Goal: Transaction & Acquisition: Purchase product/service

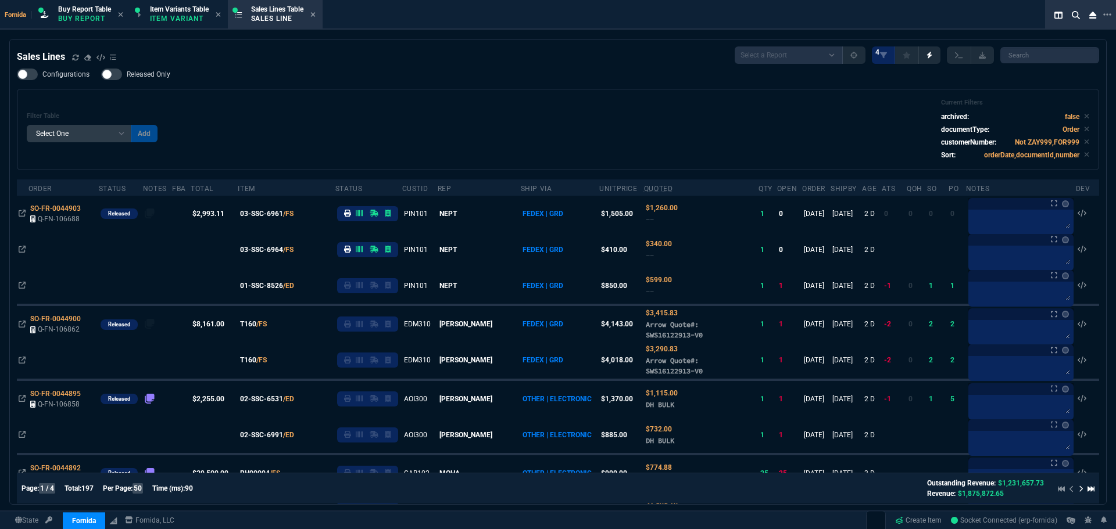
select select "1: BROV"
select select
click at [232, 117] on div "Filter Table Select One Add Filter () Age () ATS () Cond (itemVariantCode) Cust…" at bounding box center [558, 130] width 1062 height 62
click at [77, 55] on icon at bounding box center [75, 57] width 7 height 7
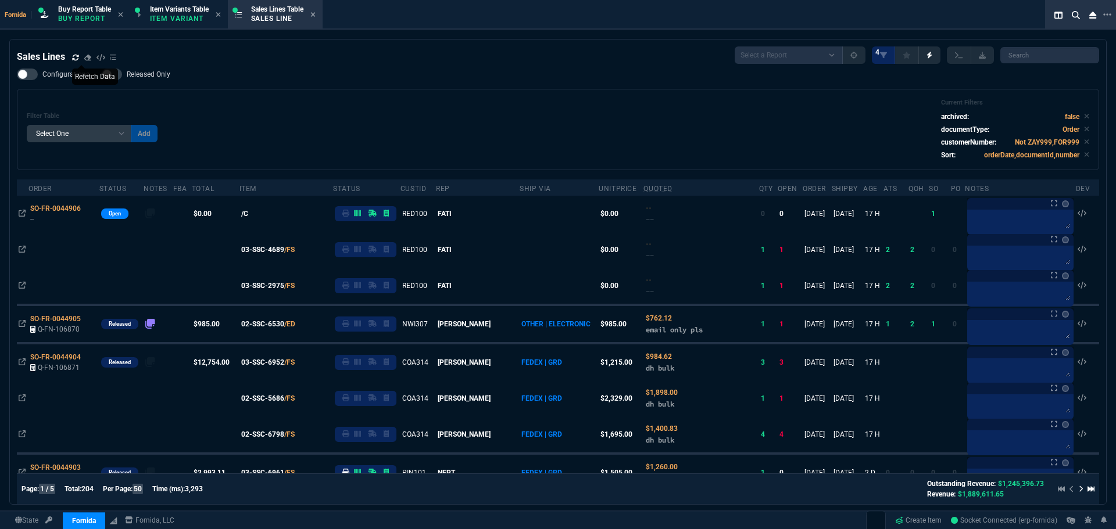
click at [327, 111] on div "Filter Table Select One Add Filter () Age () ATS () Cond (itemVariantCode) Cust…" at bounding box center [558, 130] width 1062 height 62
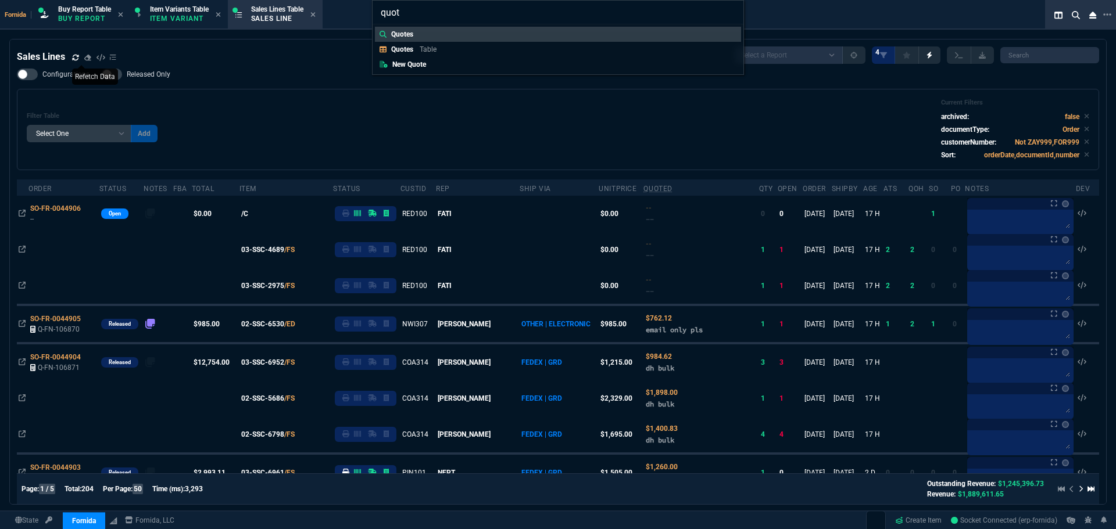
type input "quote"
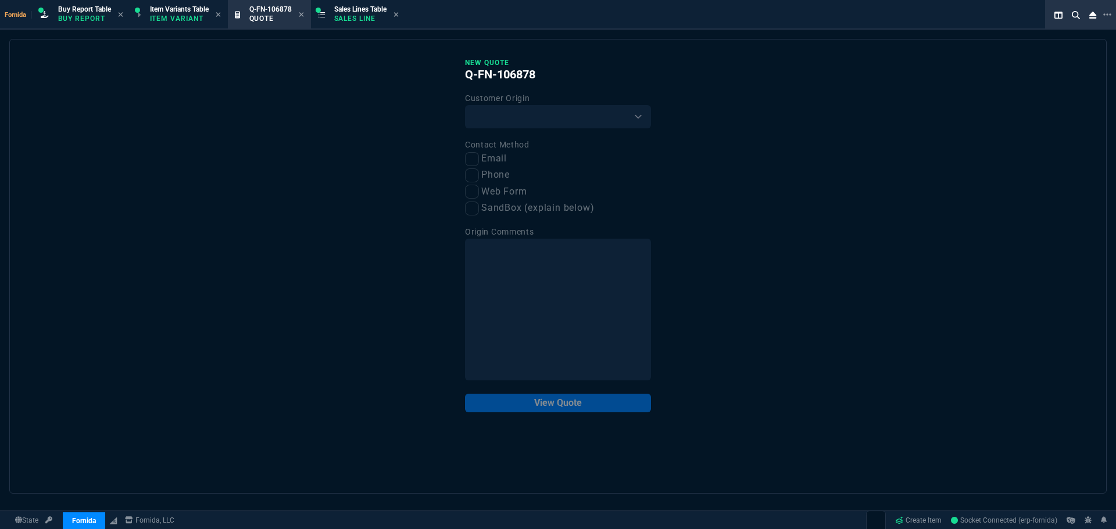
drag, startPoint x: 489, startPoint y: 105, endPoint x: 503, endPoint y: 134, distance: 32.2
click at [490, 105] on div "Customer Origin Existing Customer Amazon Lead (first order) Website Lead (first…" at bounding box center [558, 109] width 186 height 37
click at [499, 119] on select "Existing Customer Amazon Lead (first order) Website Lead (first order) Called (…" at bounding box center [558, 116] width 186 height 23
select select "existing"
click at [465, 106] on select "Existing Customer Amazon Lead (first order) Website Lead (first order) Called (…" at bounding box center [558, 116] width 186 height 23
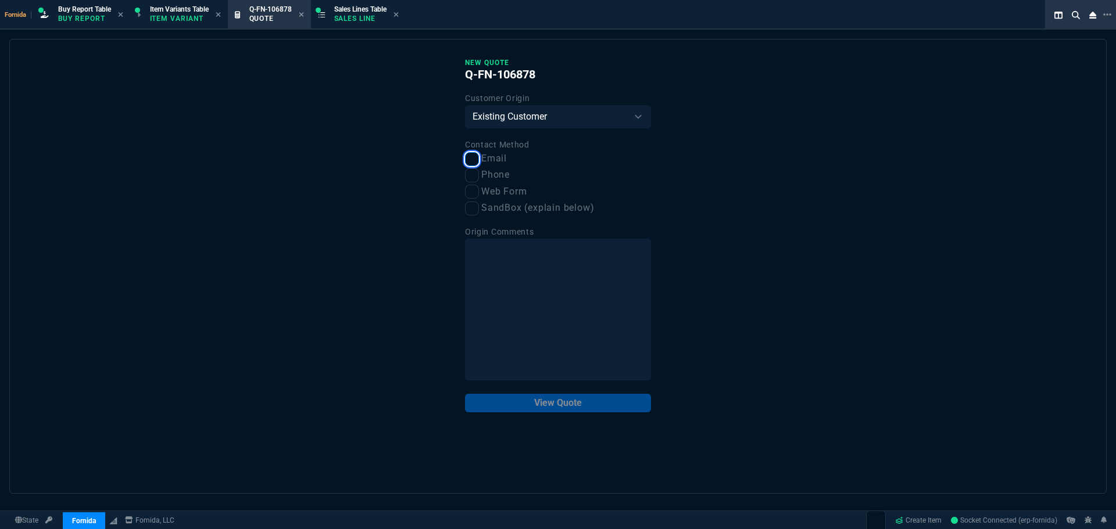
click at [472, 156] on input "Email" at bounding box center [472, 159] width 14 height 14
checkbox input "true"
click at [595, 396] on button "View Quote" at bounding box center [558, 403] width 186 height 19
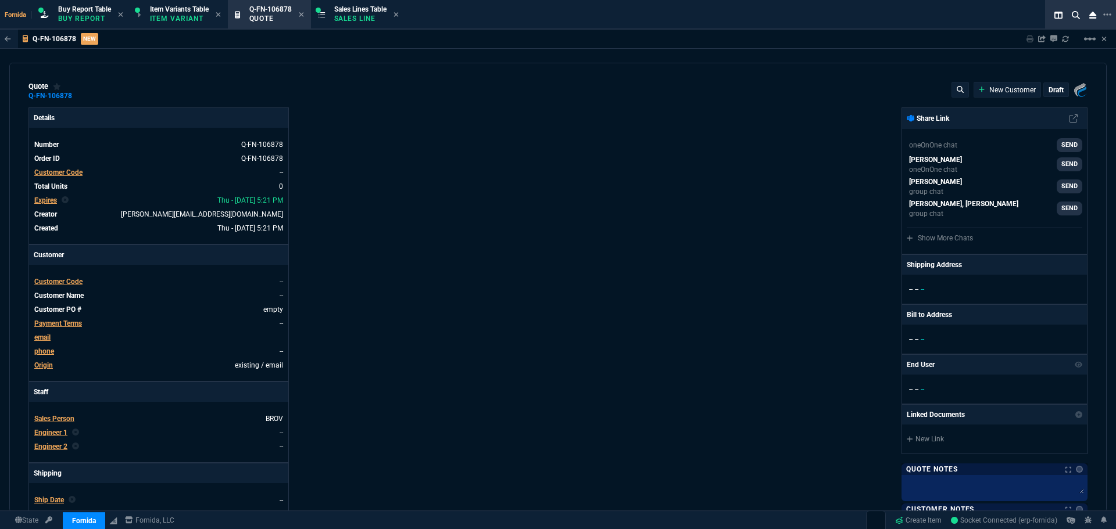
drag, startPoint x: 274, startPoint y: 11, endPoint x: 369, endPoint y: 15, distance: 95.4
click at [53, 174] on span "Customer Code" at bounding box center [58, 173] width 48 height 8
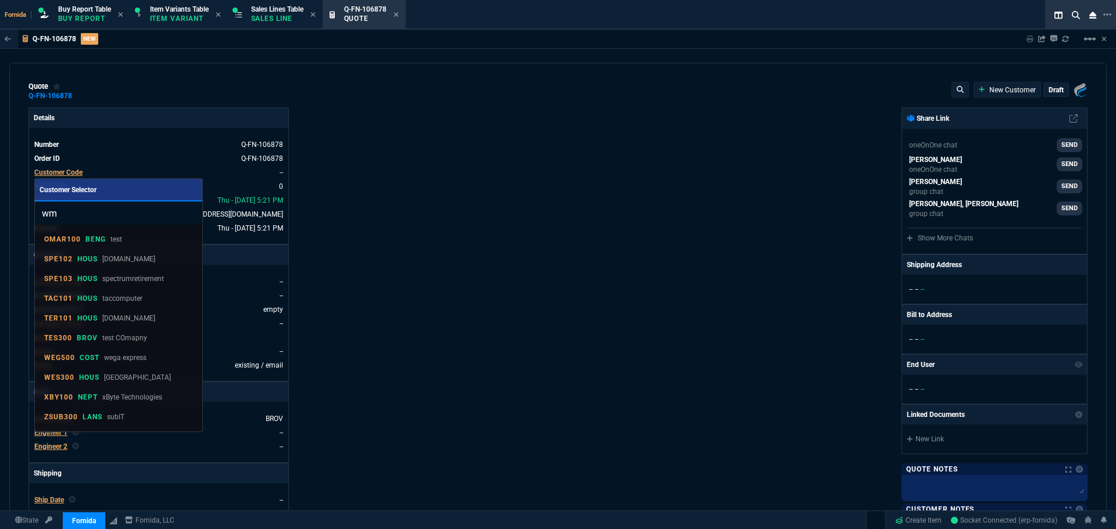
type input "wmc"
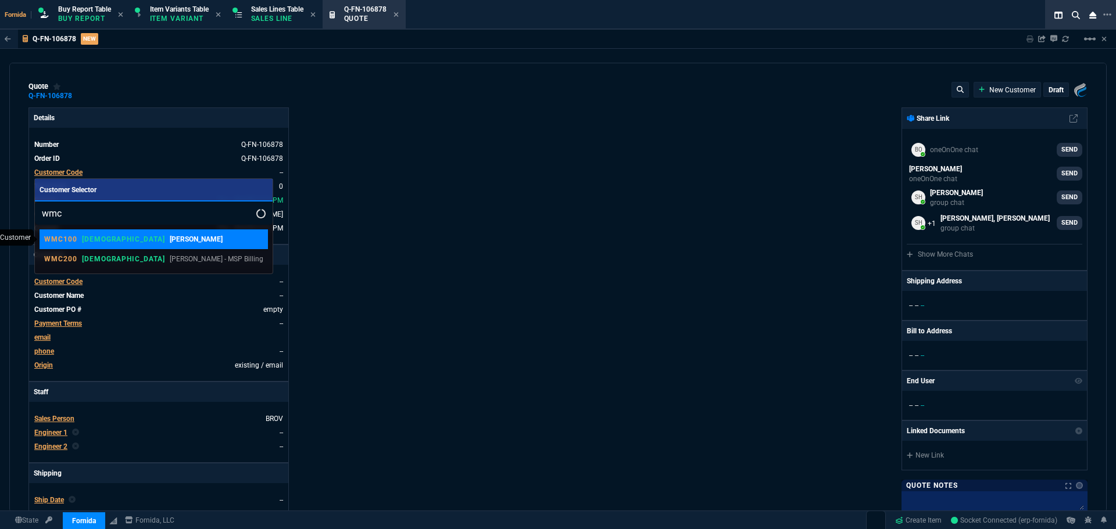
click at [170, 242] on p "[PERSON_NAME]" at bounding box center [196, 239] width 53 height 10
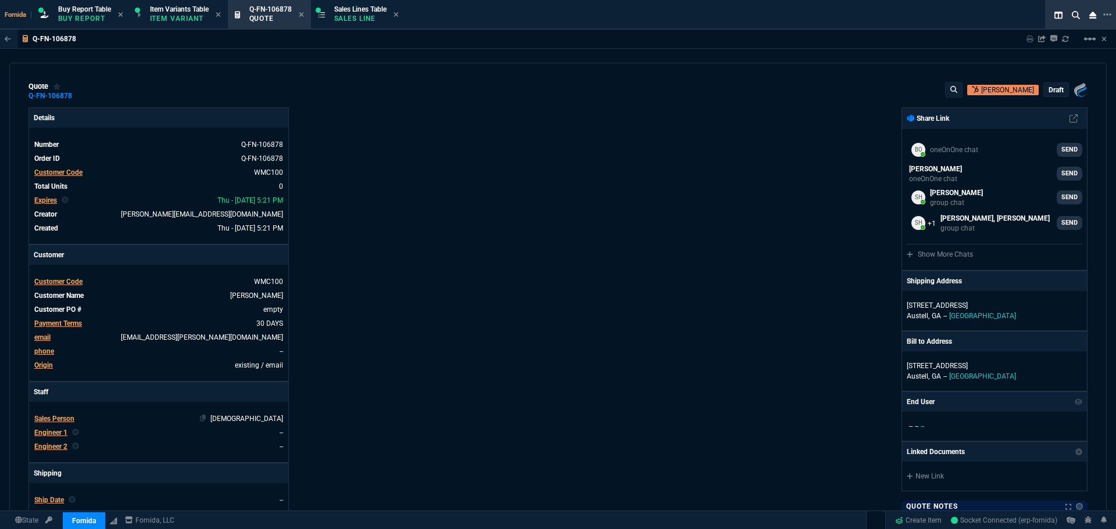
scroll to position [116, 0]
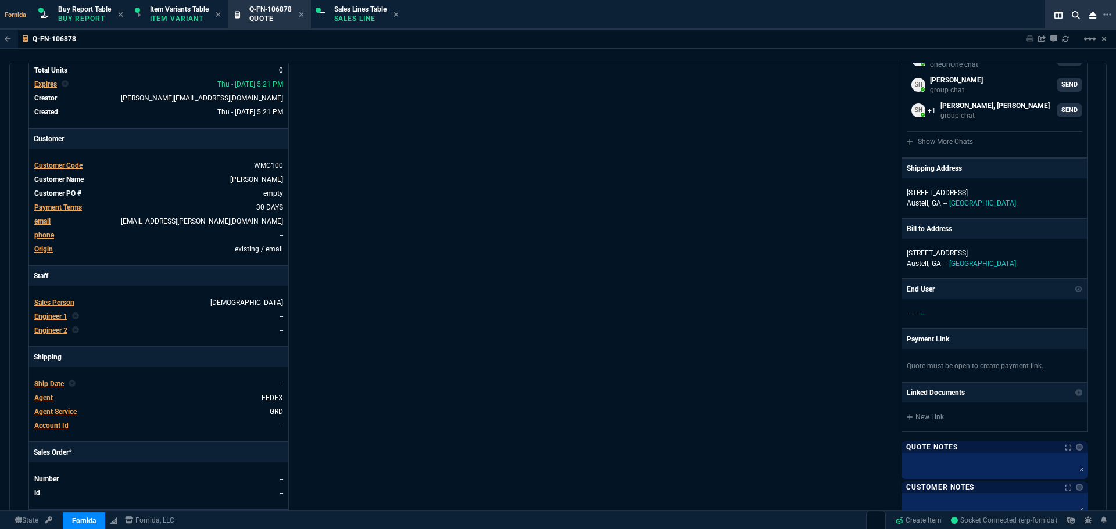
click at [55, 315] on span "Engineer 1" at bounding box center [50, 317] width 33 height 8
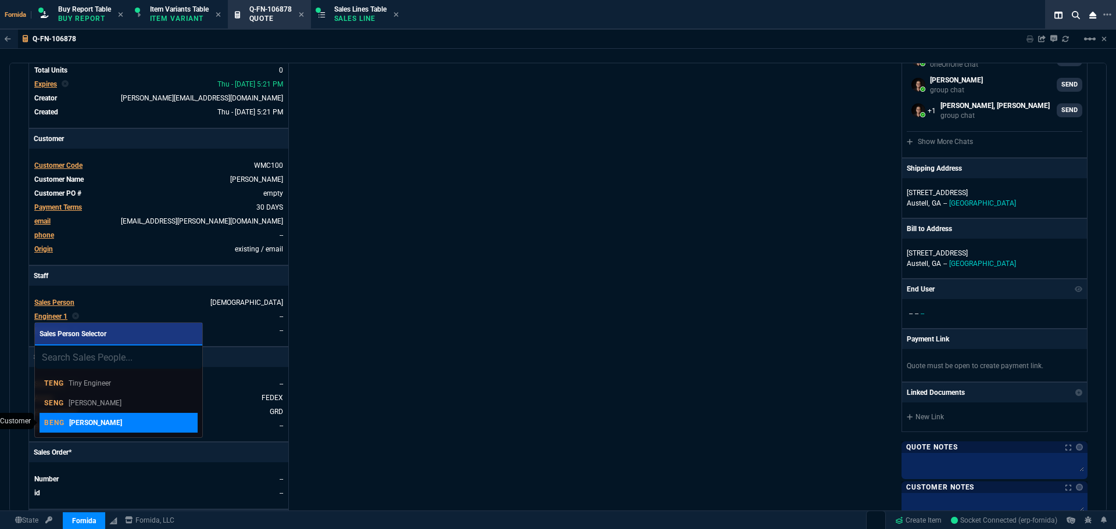
click at [111, 415] on link "BENG [PERSON_NAME]" at bounding box center [119, 423] width 158 height 20
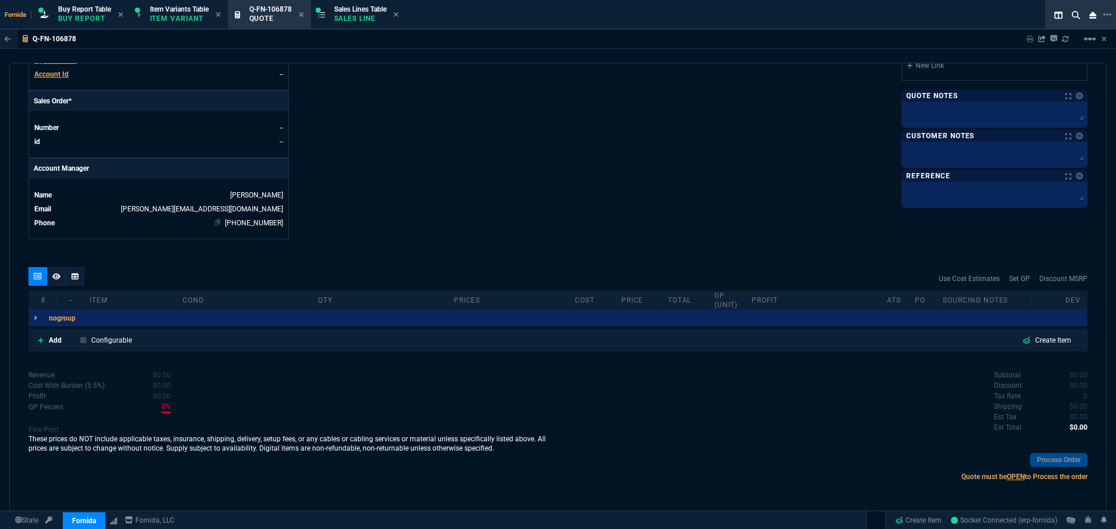
scroll to position [468, 0]
click at [53, 339] on p "Add" at bounding box center [55, 340] width 13 height 10
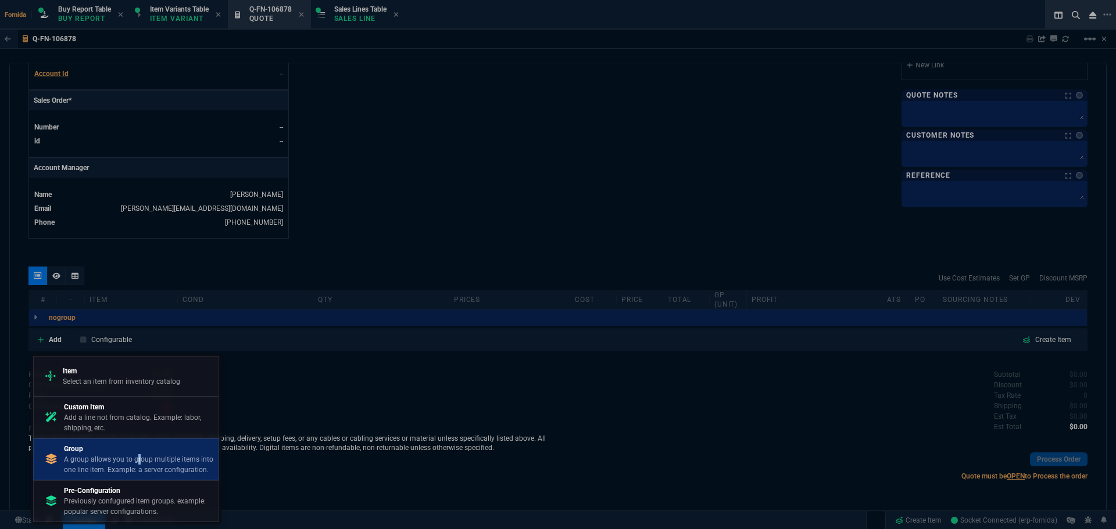
click at [138, 455] on p "A group allows you to group multiple items into one line item. Example: a serve…" at bounding box center [139, 464] width 150 height 21
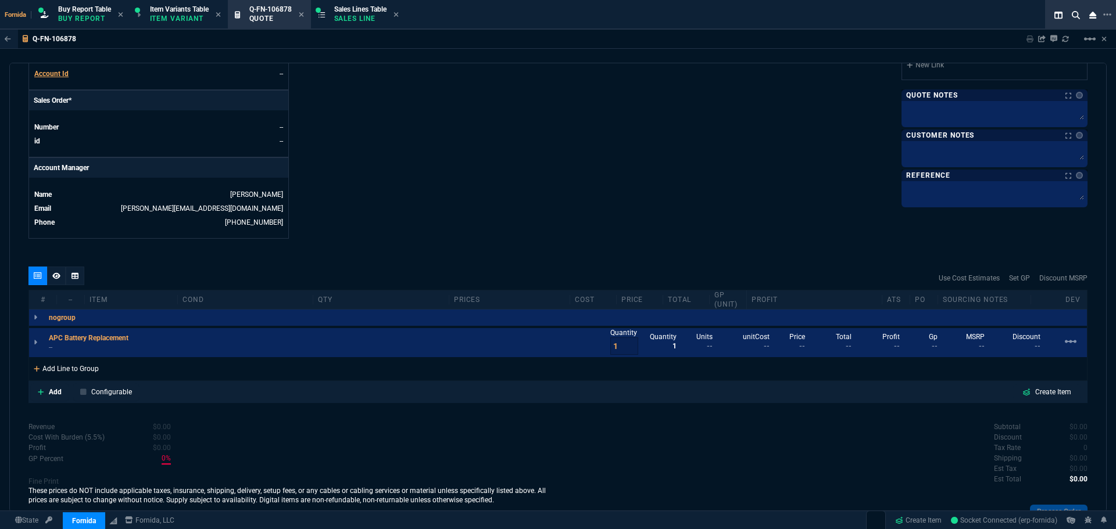
click at [88, 371] on div "Add Line to Group" at bounding box center [66, 367] width 74 height 21
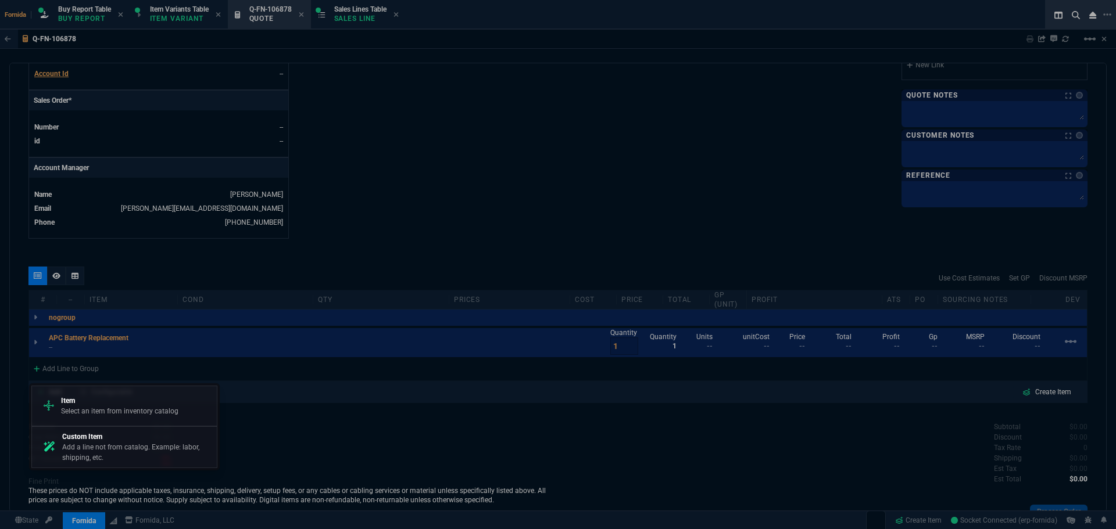
drag, startPoint x: 112, startPoint y: 439, endPoint x: 613, endPoint y: 74, distance: 619.9
click at [112, 439] on p "Custom Item" at bounding box center [137, 437] width 150 height 10
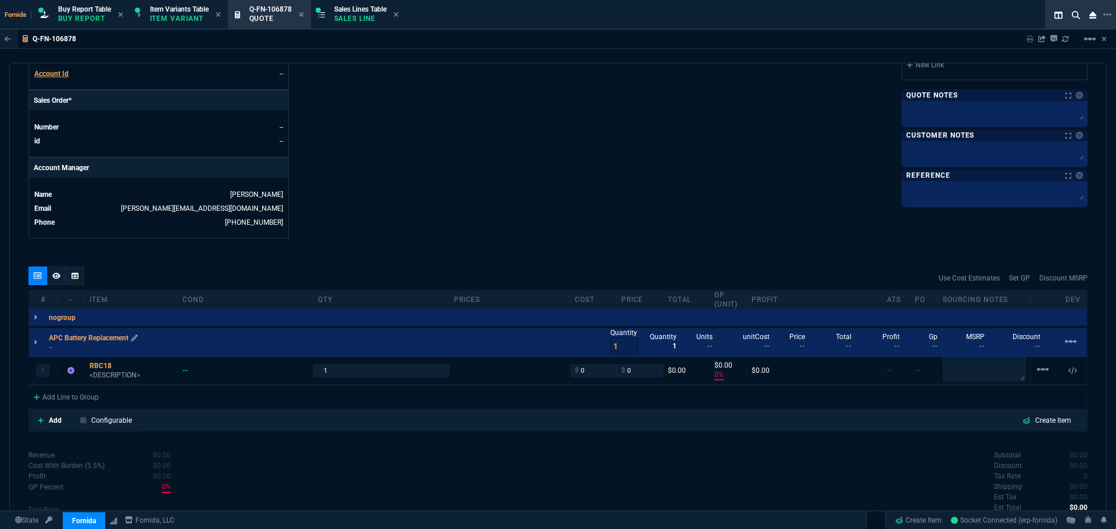
type input "0"
click at [138, 339] on icon at bounding box center [134, 337] width 7 height 7
click at [119, 368] on icon at bounding box center [119, 366] width 6 height 7
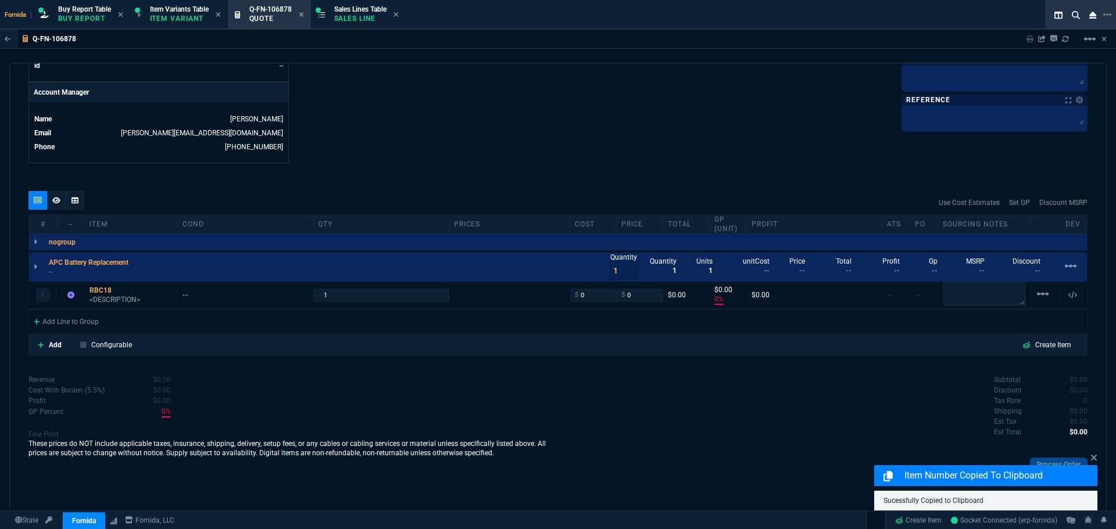
scroll to position [549, 0]
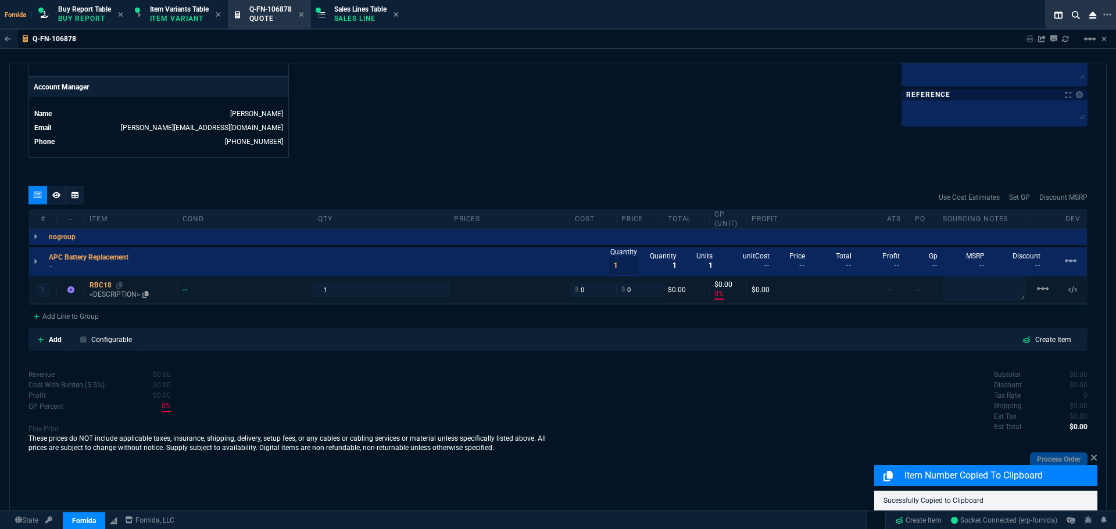
click at [99, 292] on p "<DESCRIPTION>" at bounding box center [130, 294] width 83 height 9
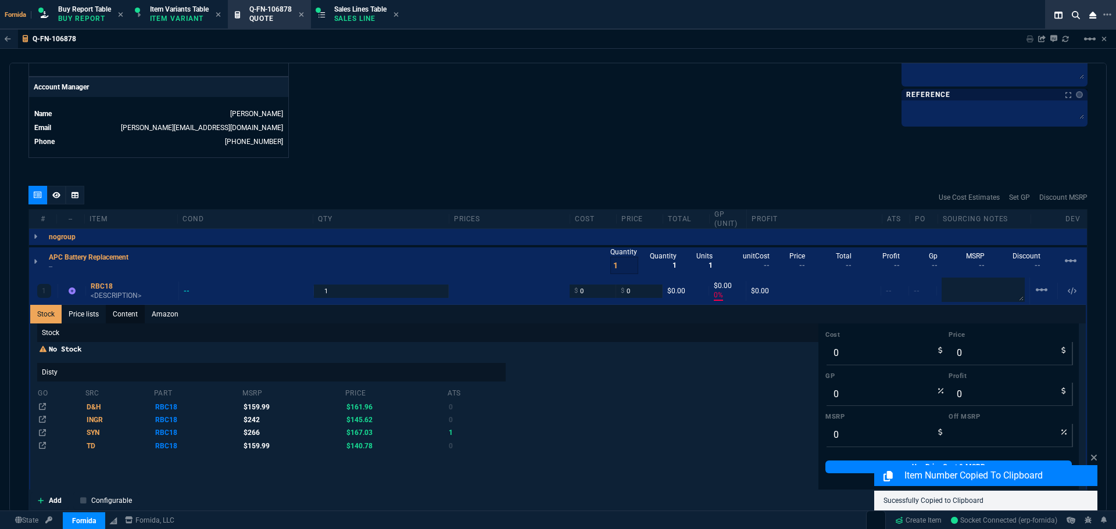
click at [115, 313] on link "Content" at bounding box center [125, 314] width 39 height 19
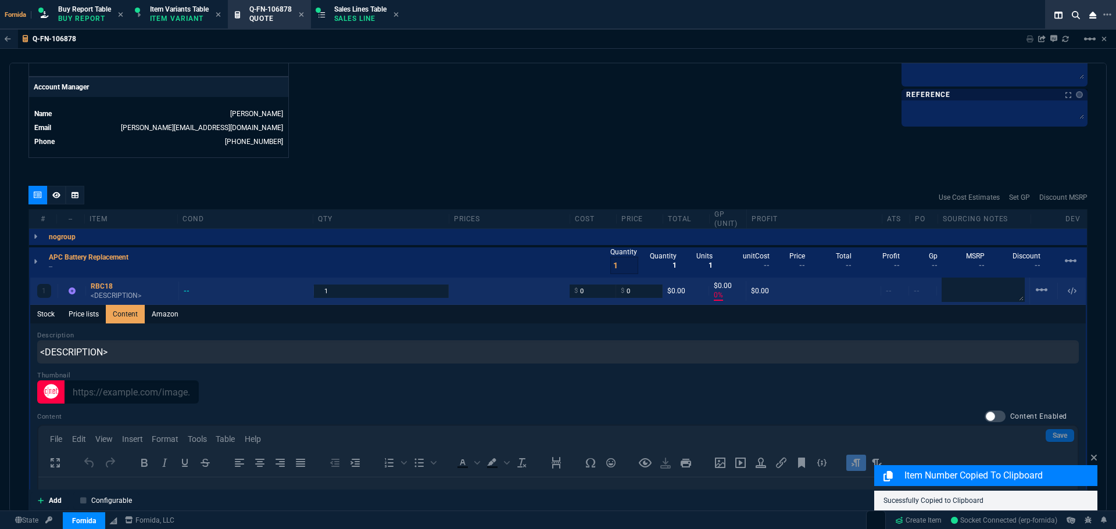
scroll to position [0, 0]
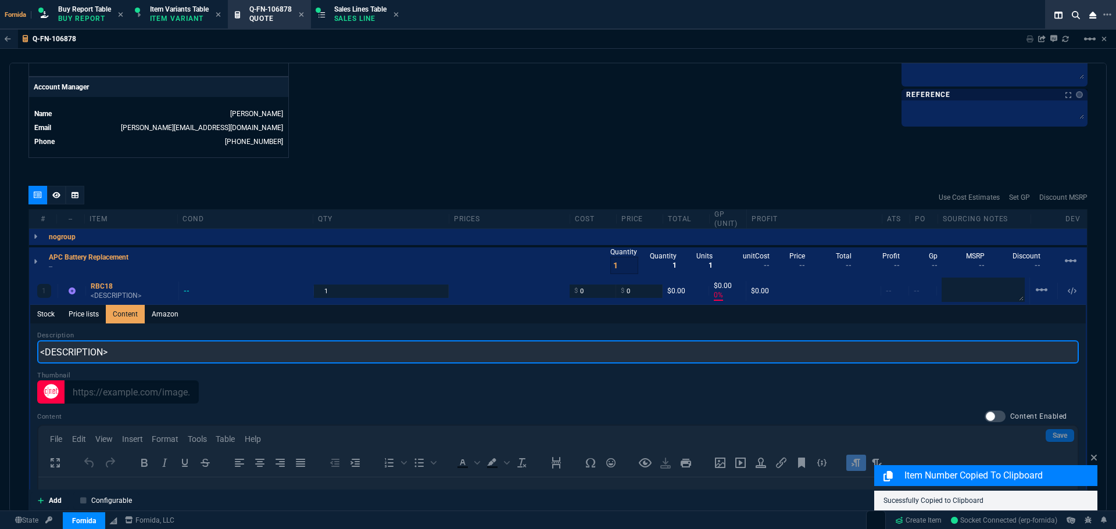
click at [172, 353] on input "<DESCRIPTION>" at bounding box center [557, 352] width 1041 height 23
paste input "APC RBC18 Image APC RBC18 Image APC Replacement Battery Cartridge 18"
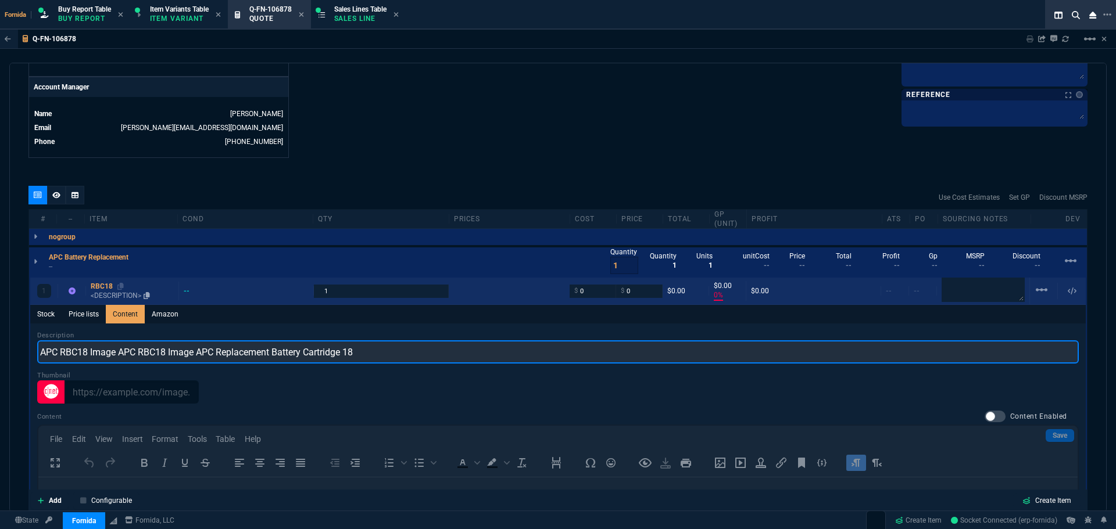
type input "APC RBC18 Image APC RBC18 Image APC Replacement Battery Cartridge 18"
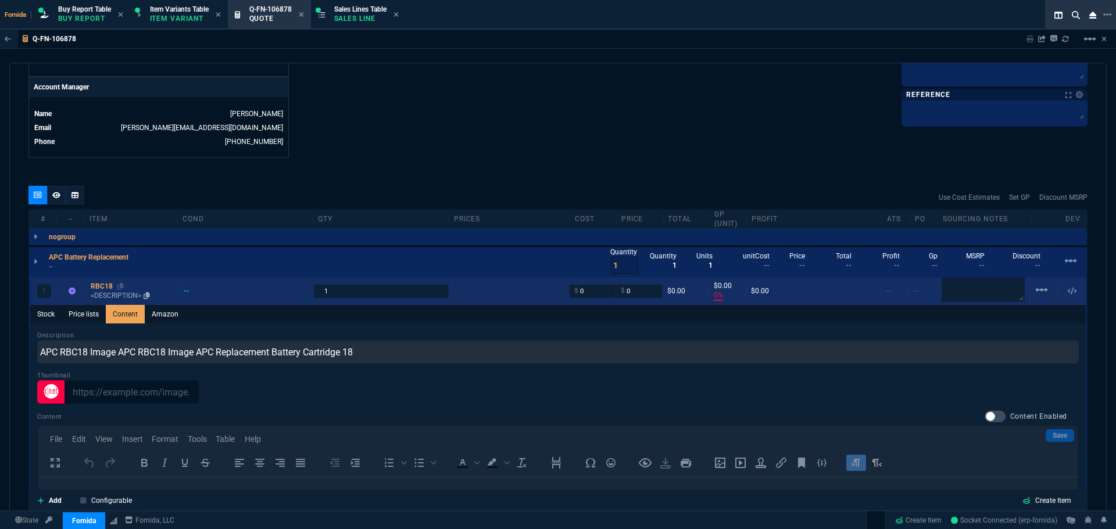
click at [112, 291] on div "RBC18" at bounding box center [132, 286] width 83 height 9
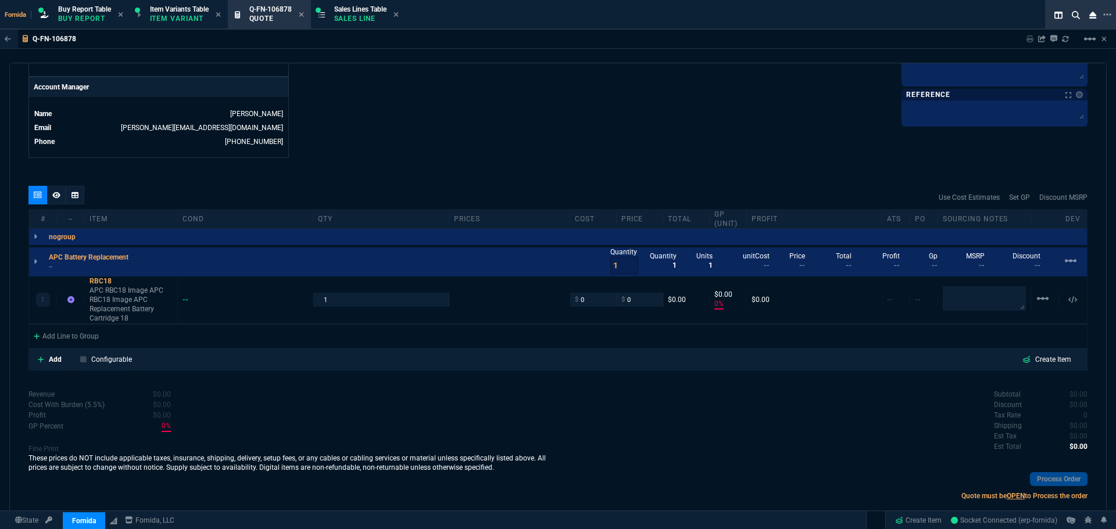
type input "0"
click at [128, 305] on p "APC RBC18 Image APC RBC18 Image APC Replacement Battery Cartridge 18" at bounding box center [130, 304] width 83 height 37
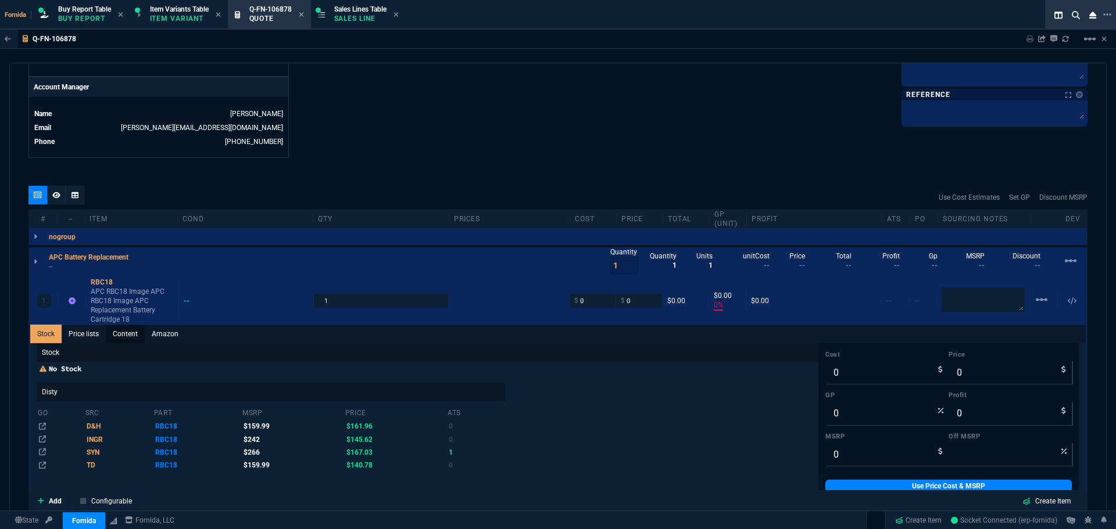
click at [122, 339] on link "Content" at bounding box center [125, 334] width 39 height 19
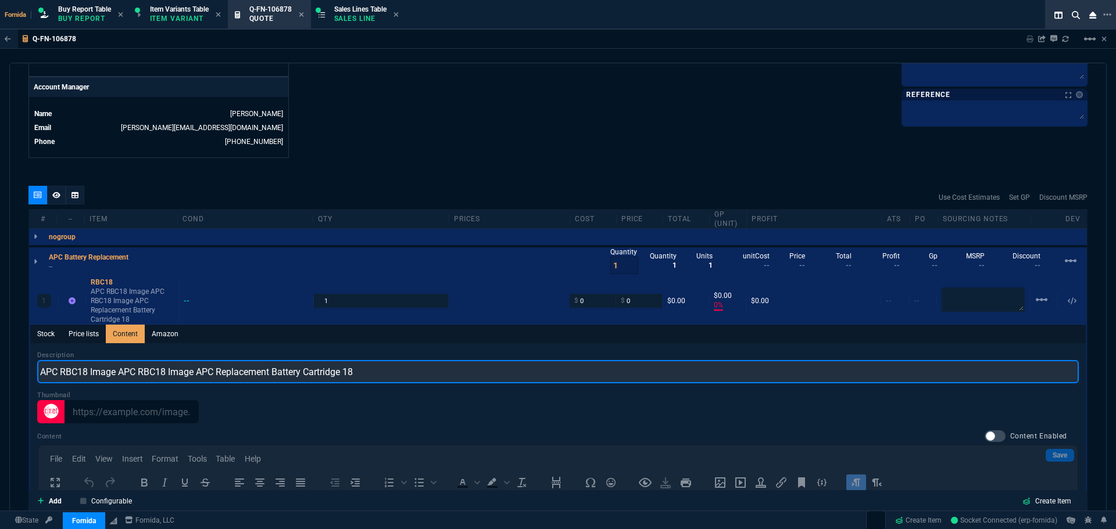
click at [156, 376] on input "APC RBC18 Image APC RBC18 Image APC Replacement Battery Cartridge 18" at bounding box center [557, 371] width 1041 height 23
click at [155, 373] on input "APC RBC18 Image APC Image APC Replacement Battery Cartridge 18" at bounding box center [557, 371] width 1041 height 23
click at [130, 370] on input "APC RBC18 Image APC APC Replacement Battery Cartridge 18" at bounding box center [557, 371] width 1041 height 23
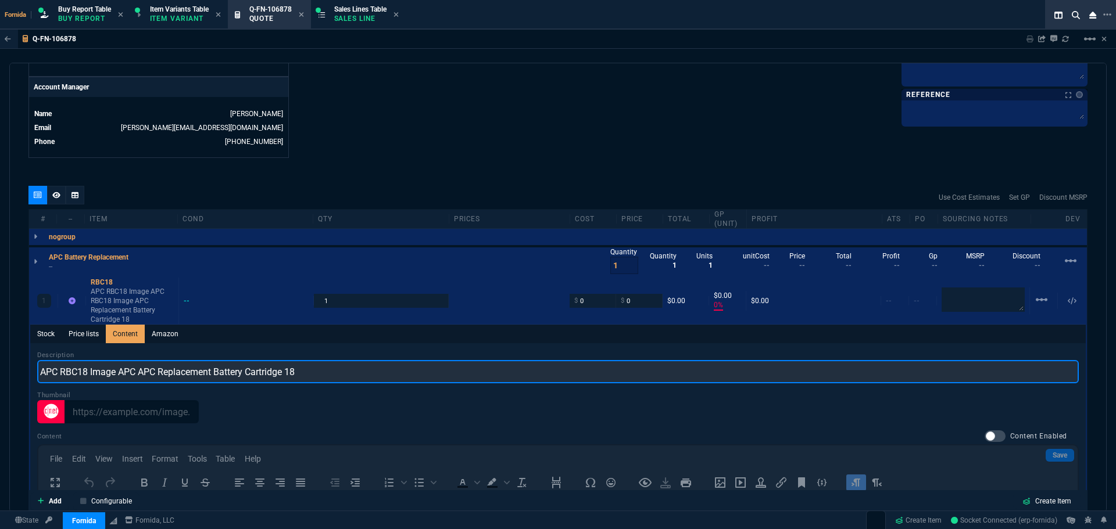
click at [130, 370] on input "APC RBC18 Image APC APC Replacement Battery Cartridge 18" at bounding box center [557, 371] width 1041 height 23
click at [111, 374] on input "APC RBC18 Image APC Replacement Battery Cartridge 18" at bounding box center [557, 371] width 1041 height 23
click at [266, 377] on input "APC RBC18 APC Replacement Battery Cartridge 18" at bounding box center [557, 371] width 1041 height 23
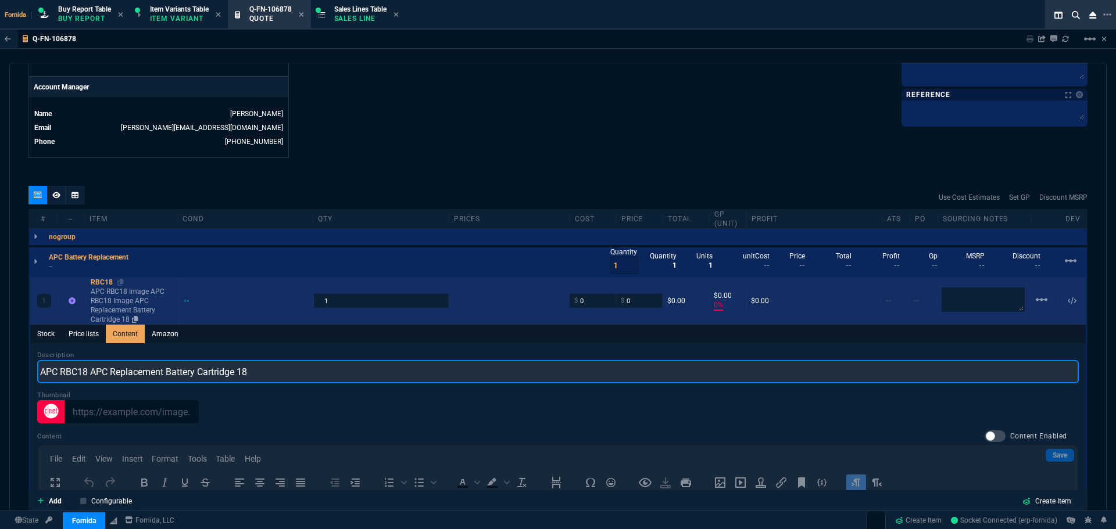
type input "APC RBC18 APC Replacement Battery Cartridge 18"
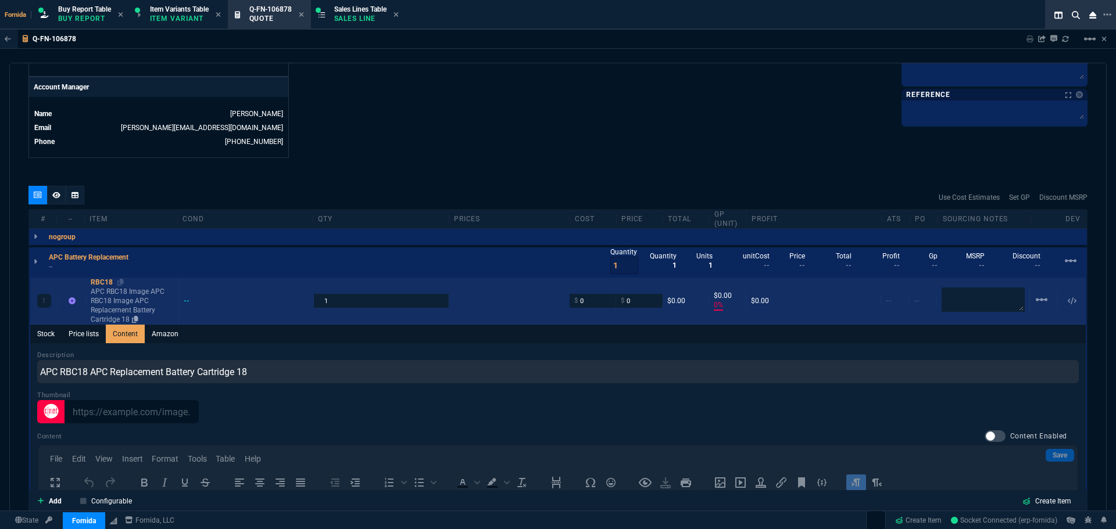
click at [112, 313] on p "APC RBC18 Image APC RBC18 Image APC Replacement Battery Cartridge 18" at bounding box center [132, 305] width 83 height 37
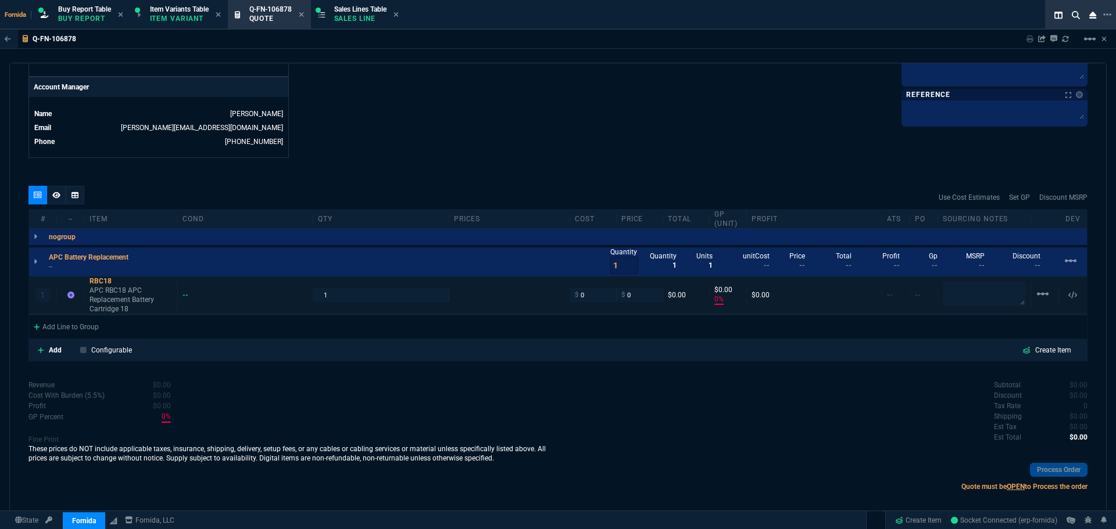
type input "0"
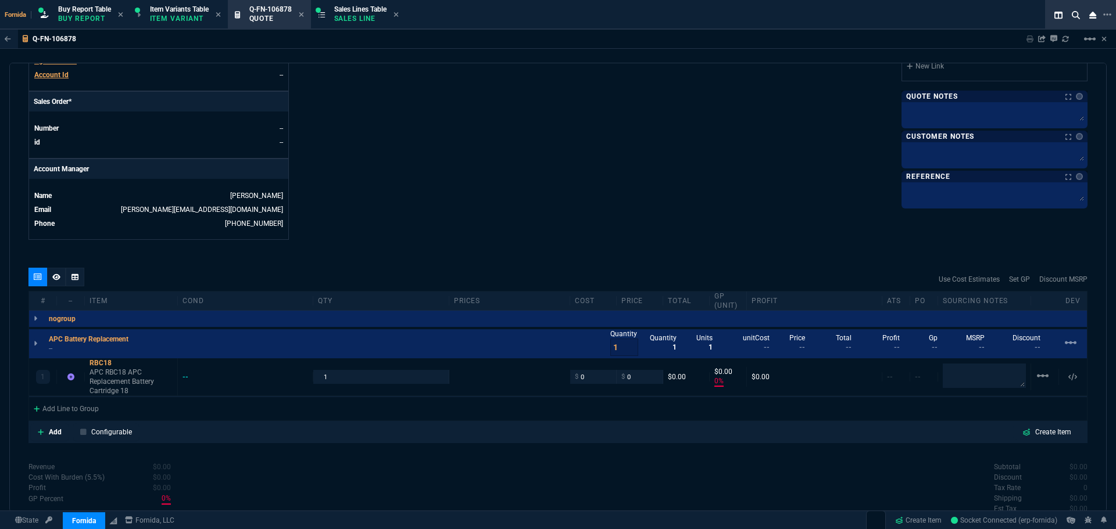
scroll to position [375, 0]
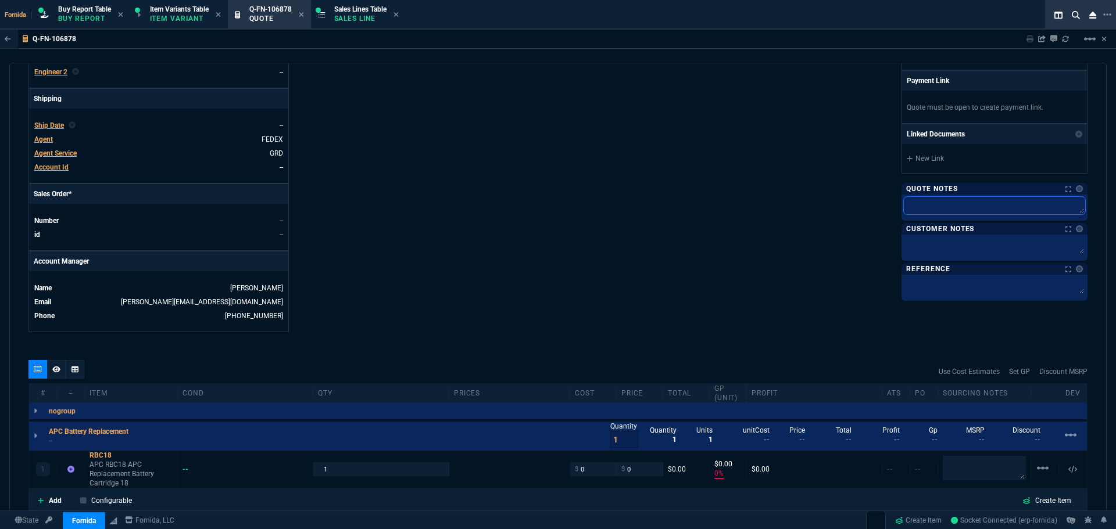
click at [925, 205] on textarea at bounding box center [994, 205] width 181 height 17
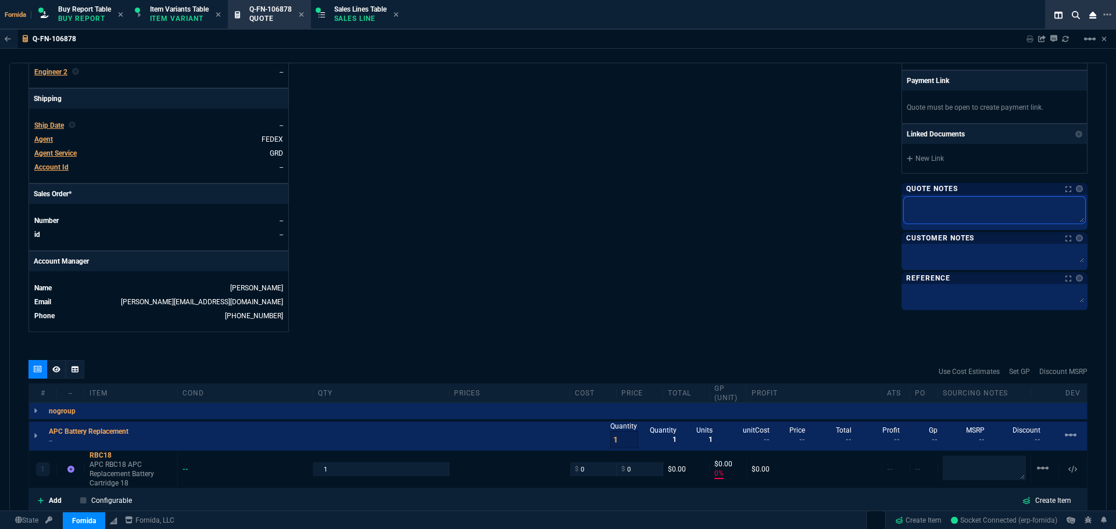
type textarea "F"
type textarea "Fo"
type textarea "For"
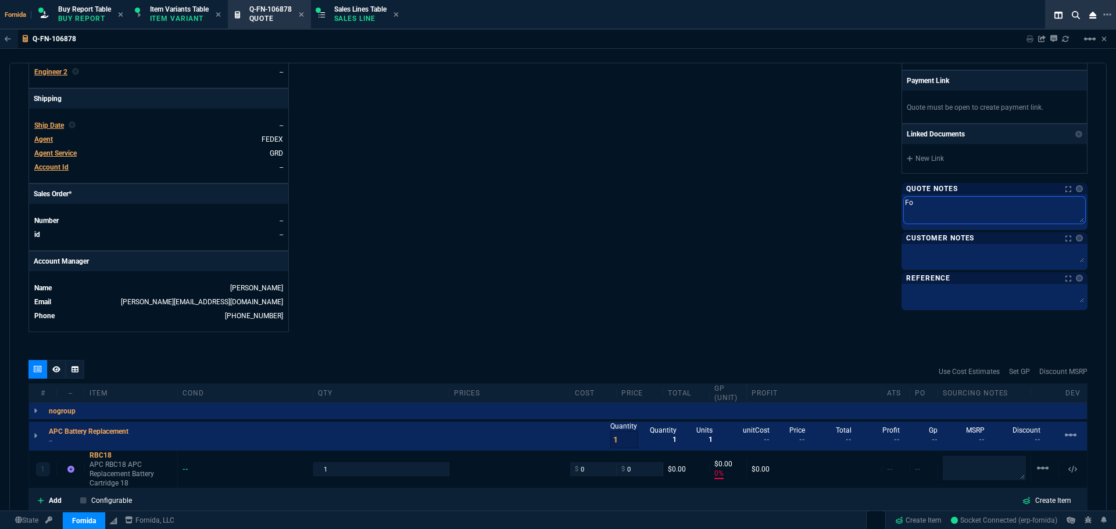
type textarea "For"
type textarea "Forn"
type textarea "[PERSON_NAME]"
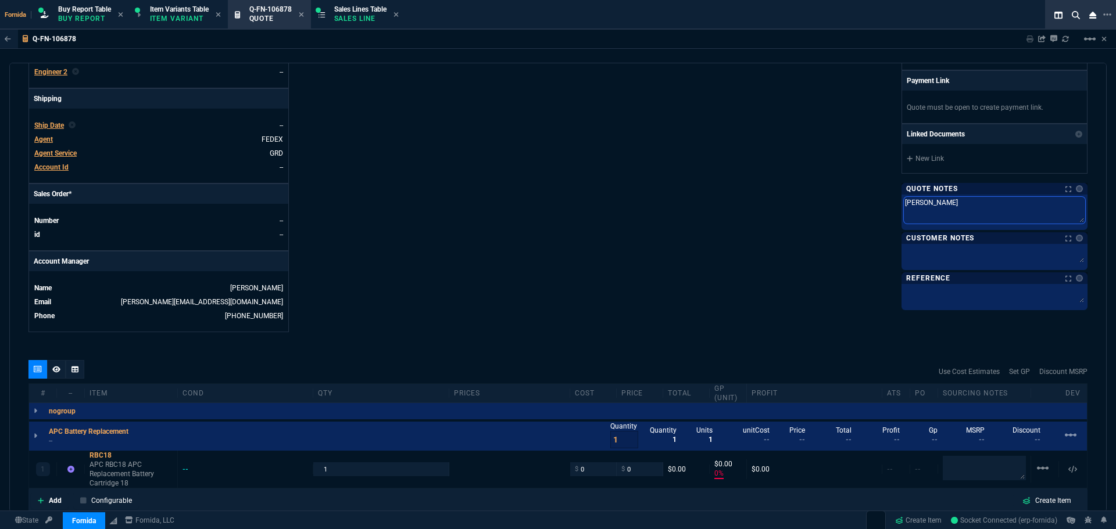
type textarea "Fornid"
type textarea "Fornida"
type textarea "Fornida i"
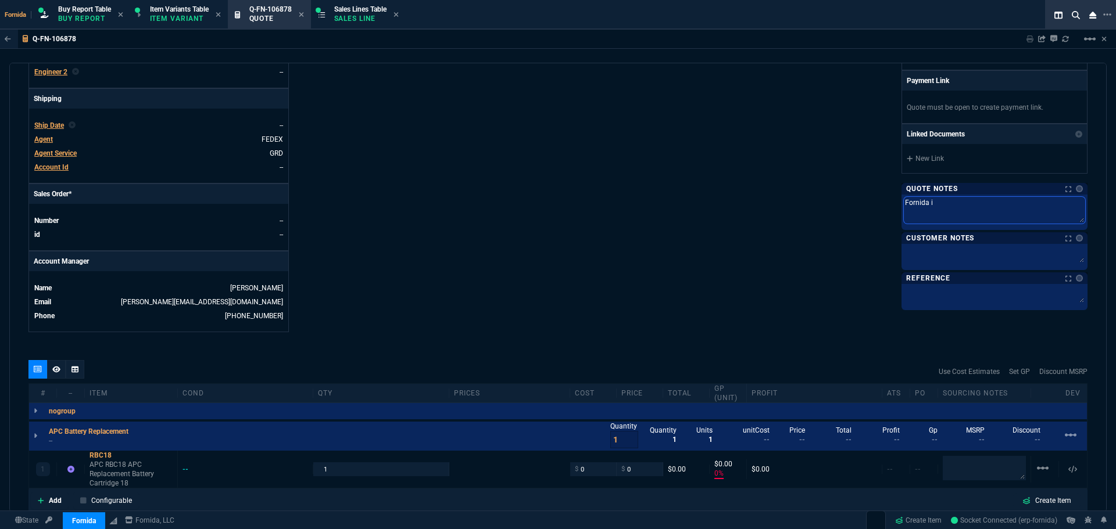
type textarea "Fornida in"
type textarea "Fornida ins"
type textarea "Fornida inst"
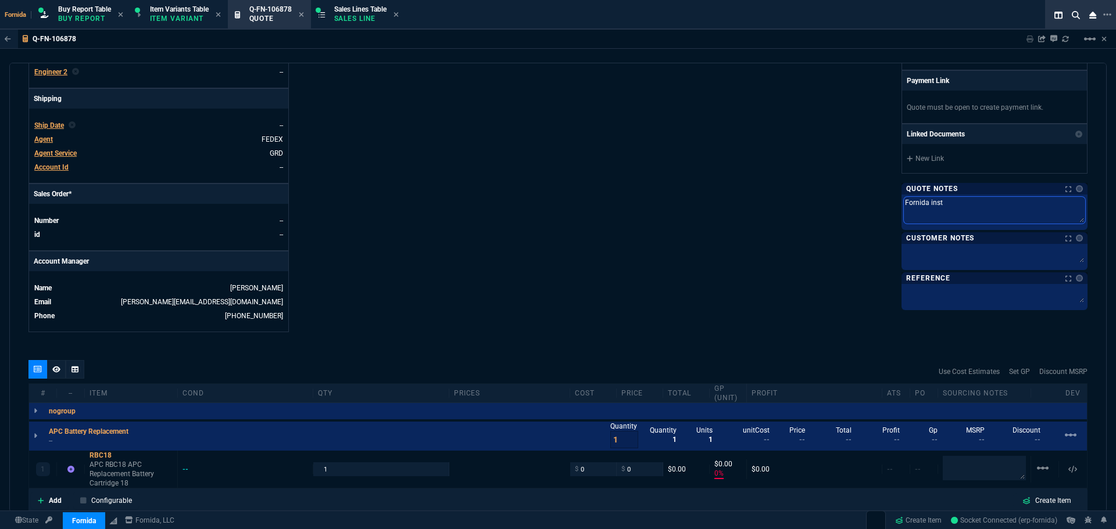
type textarea "Fornida insta"
type textarea "Fornida instal"
type textarea "Fornida install"
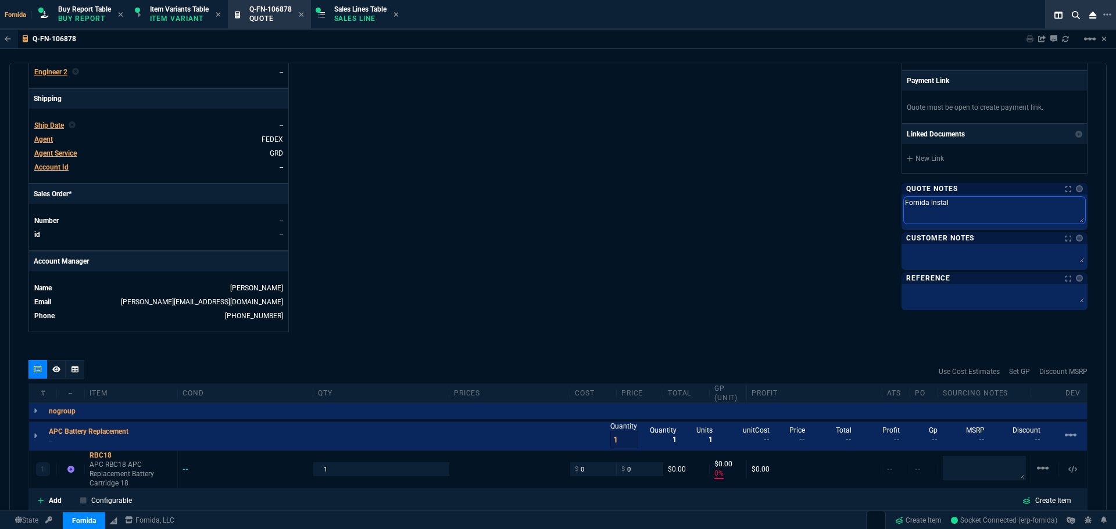
type textarea "Fornida install"
type textarea "Fornida installi"
type textarea "Fornida installin"
type textarea "Fornida installing"
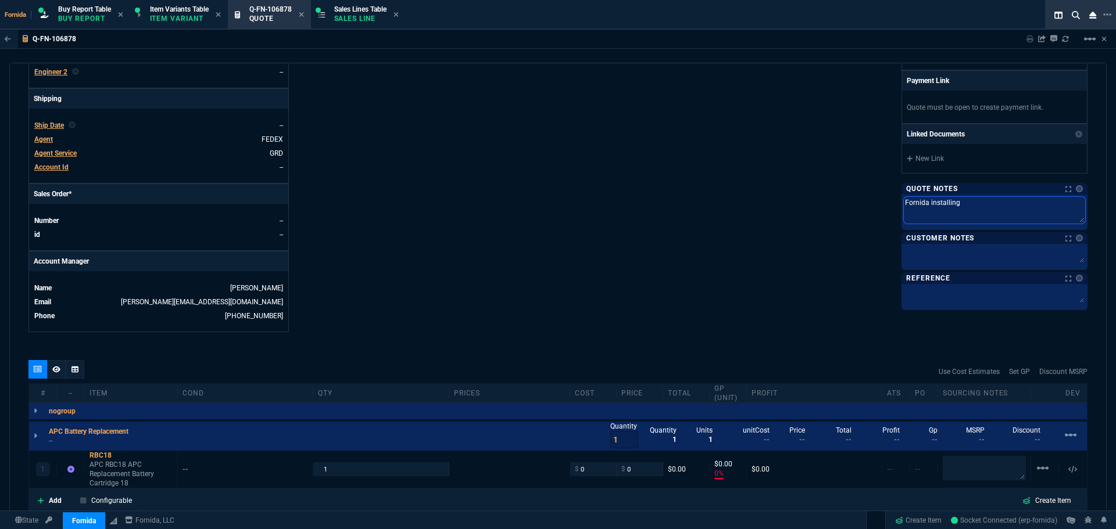
type textarea "Fornida installing"
type textarea "Fornida installing a"
type textarea "Fornida installing at"
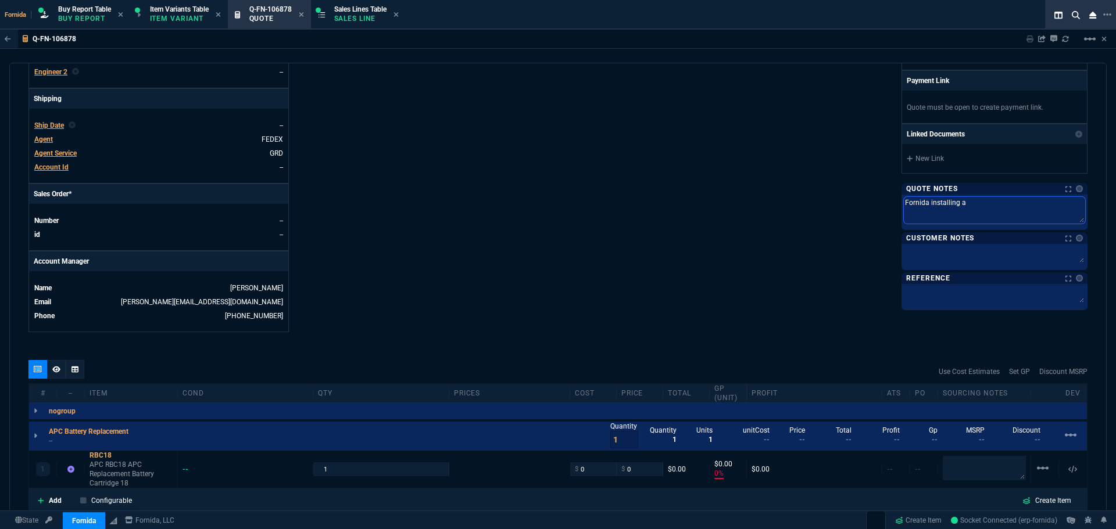
type textarea "Fornida installing at"
type textarea "Fornida installing at a"
type textarea "Fornida installing at"
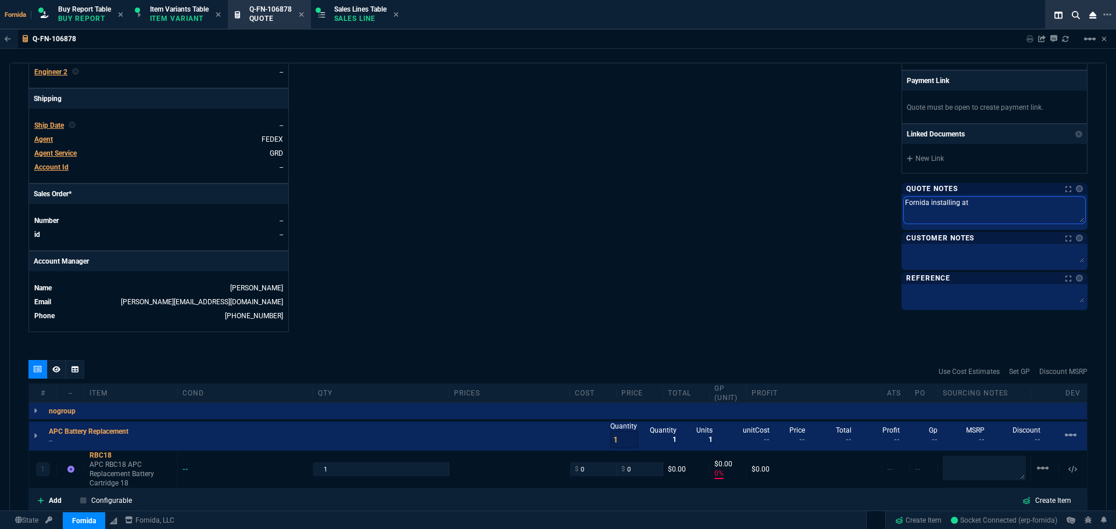
type textarea "Fornida installing at C"
type textarea "Fornida installing at [GEOGRAPHIC_DATA]"
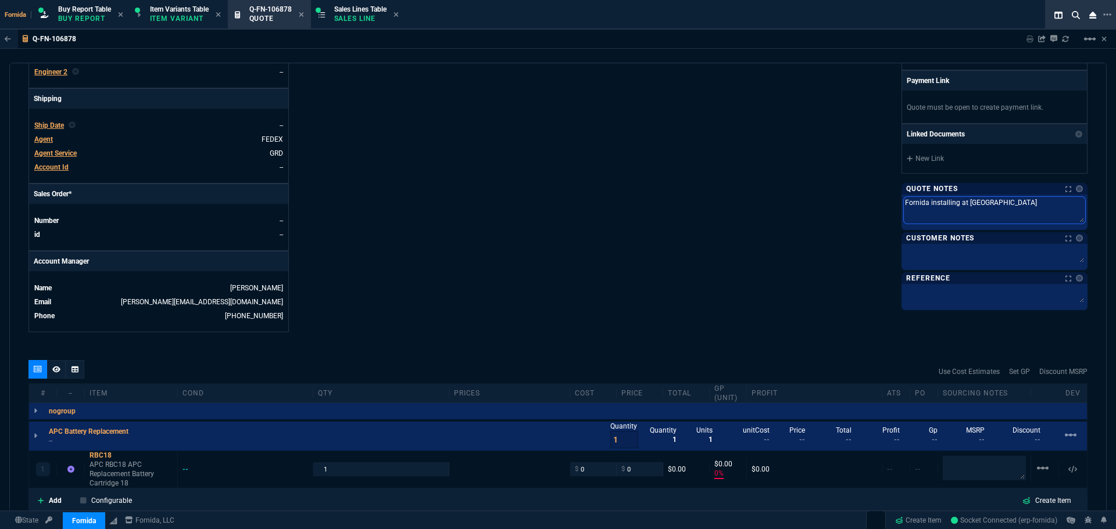
type textarea "Fornida installing at [GEOGRAPHIC_DATA]"
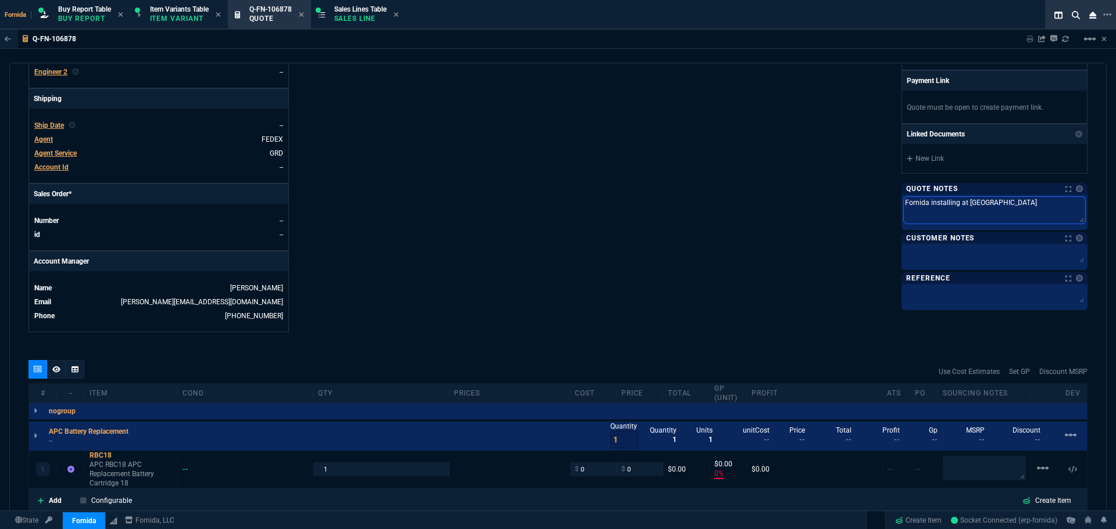
type textarea "Fornida installing at [GEOGRAPHIC_DATA]"
type textarea "Fornida installing at [PERSON_NAME]"
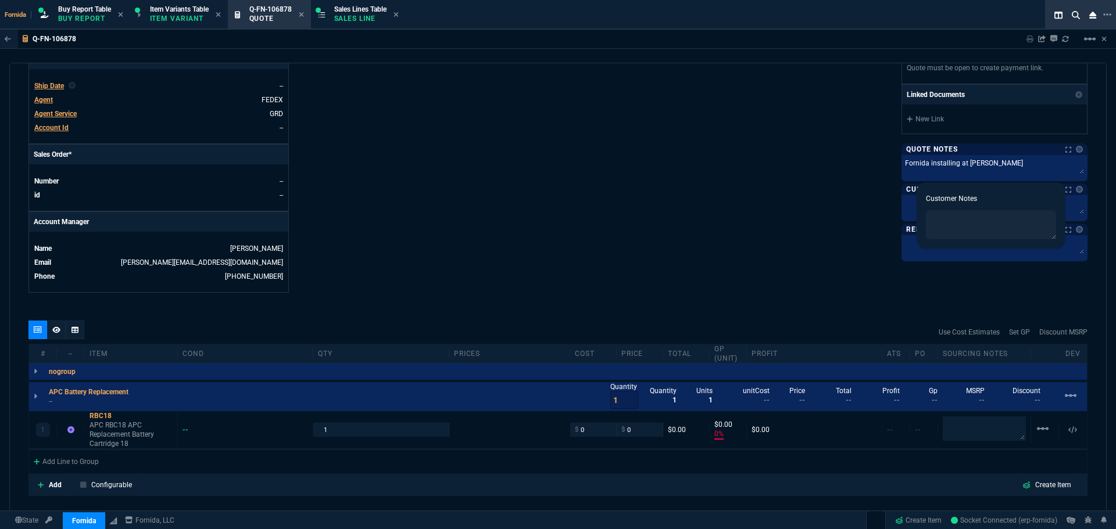
scroll to position [433, 0]
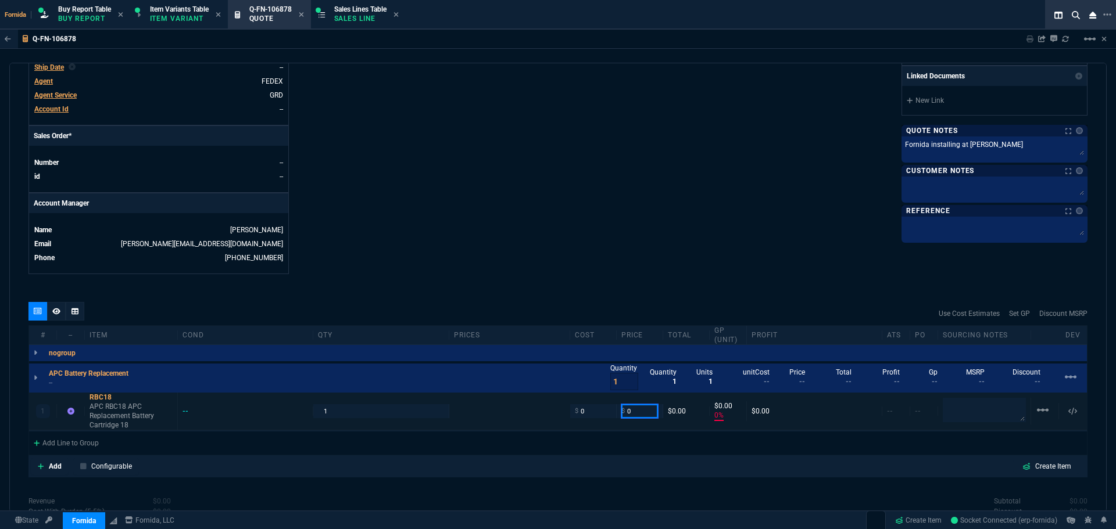
click at [639, 413] on input "0" at bounding box center [639, 410] width 37 height 13
type input "17"
type input "100"
type input "17"
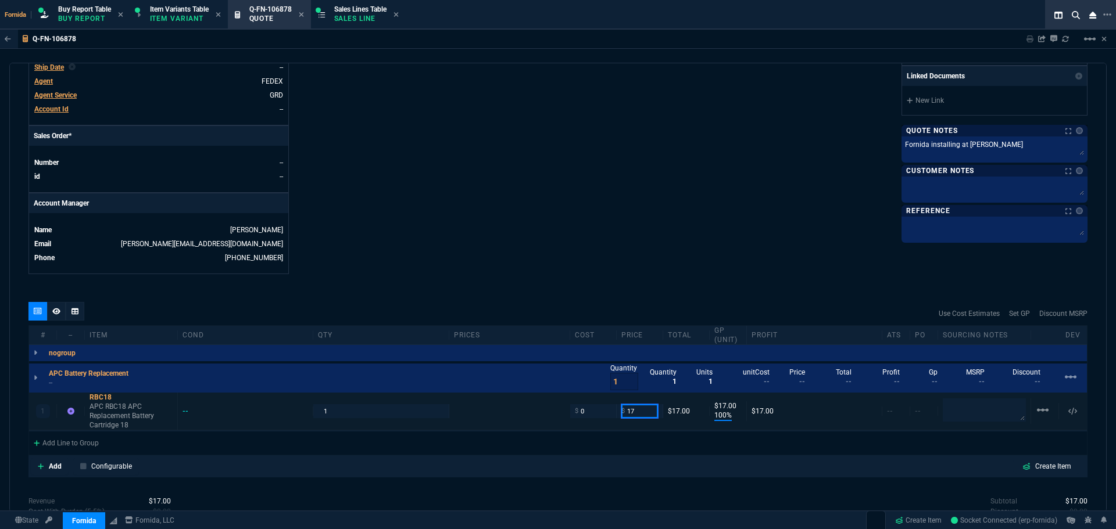
click at [639, 413] on input "17" at bounding box center [639, 410] width 37 height 13
type input "5"
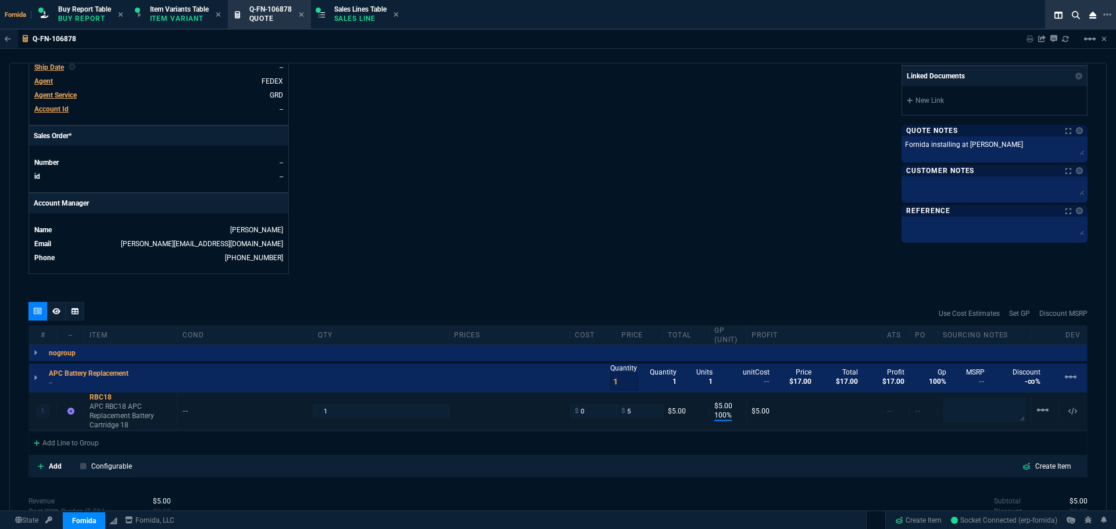
type input "5"
click at [648, 411] on input "5" at bounding box center [639, 410] width 37 height 13
type input "1"
type input "15"
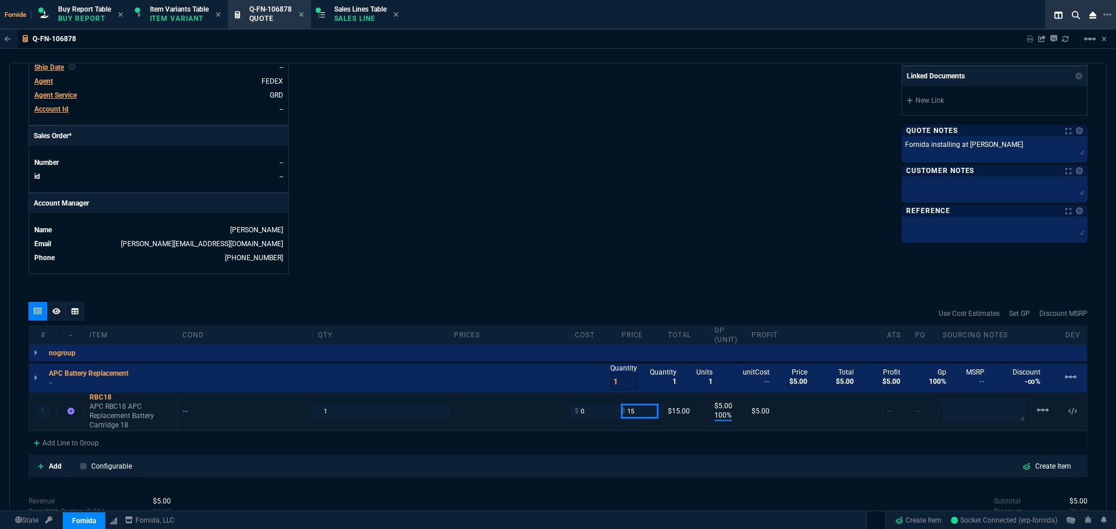
type input "1"
type input "175"
drag, startPoint x: 609, startPoint y: 229, endPoint x: 302, endPoint y: 342, distance: 326.9
type input "175"
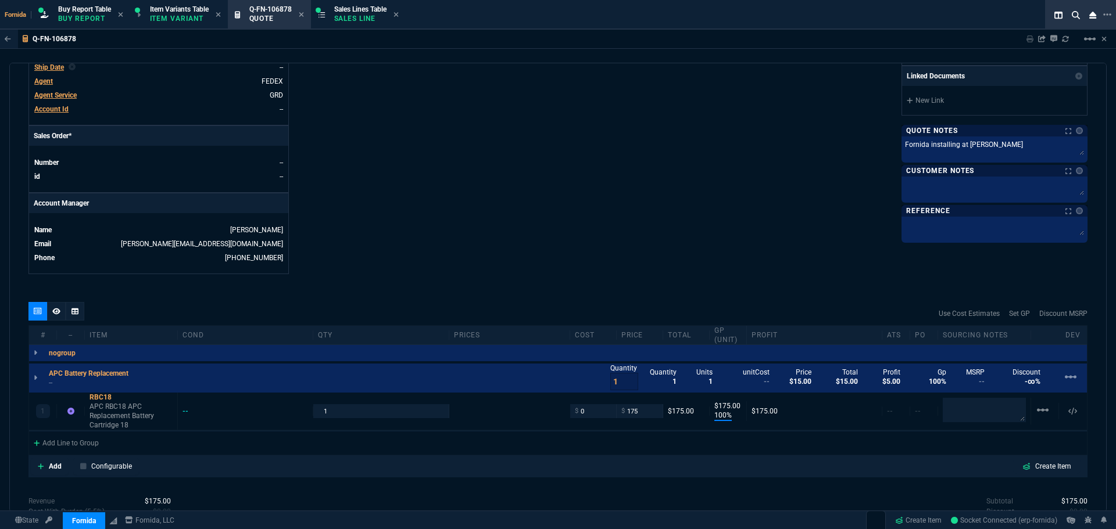
type input "175"
click at [59, 388] on div "APC Battery Replacement -- Quantity 1 Quantity 1 Units 1 unitCost -- Price $15.…" at bounding box center [558, 378] width 1058 height 29
click at [52, 384] on p "--" at bounding box center [92, 382] width 87 height 9
click at [594, 407] on input "0" at bounding box center [593, 410] width 37 height 13
type input "157.55"
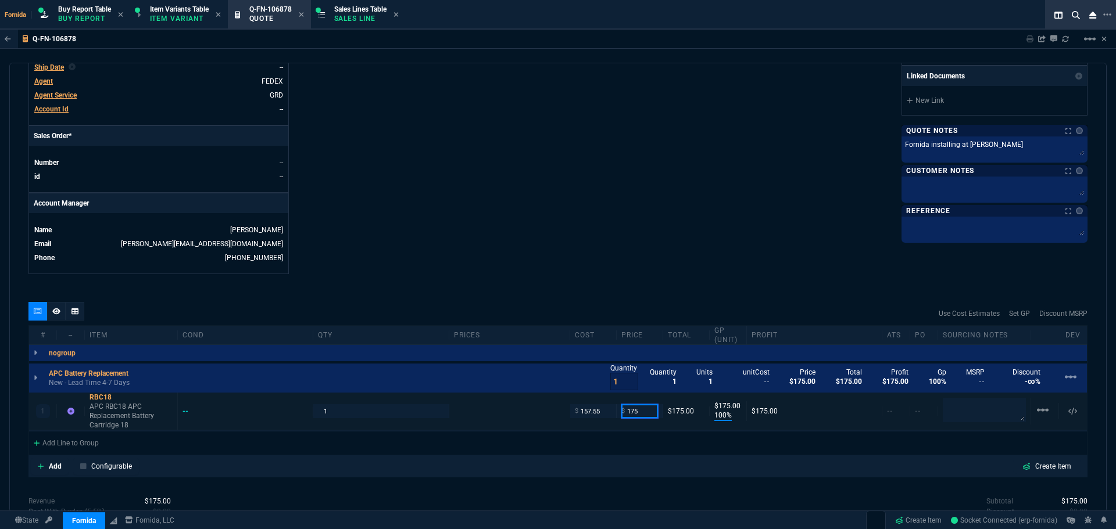
type input "157.55"
type input "10"
type input "17"
click at [114, 420] on p "APC RBC18 APC Replacement Battery Cartridge 18" at bounding box center [130, 416] width 83 height 28
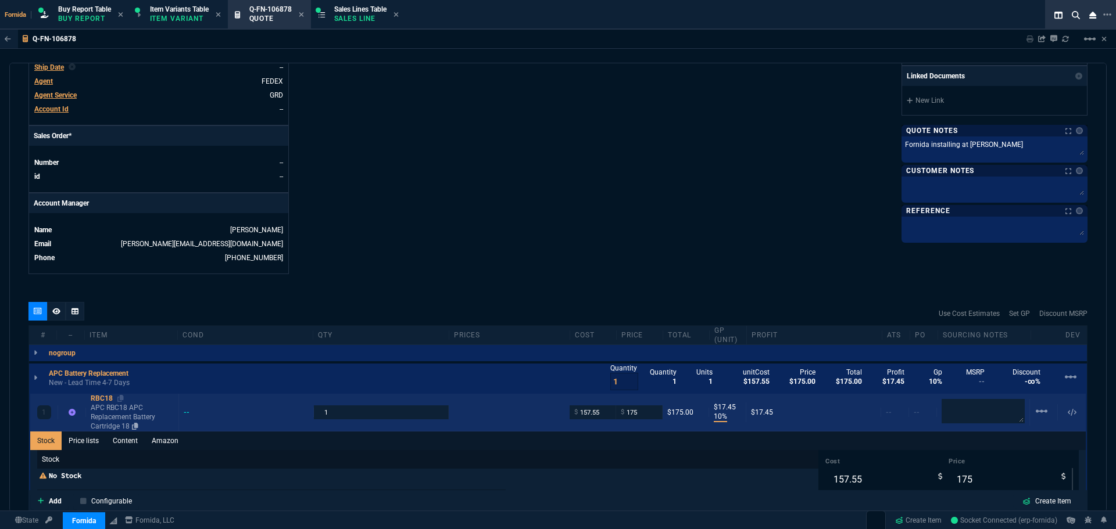
click at [117, 418] on p "APC RBC18 APC Replacement Battery Cartridge 18" at bounding box center [132, 417] width 83 height 28
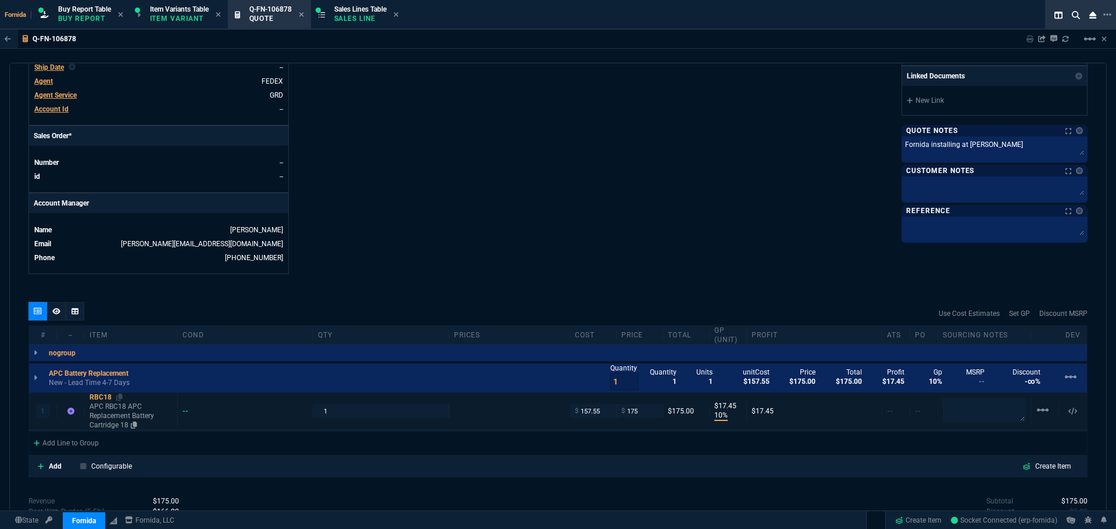
click at [117, 418] on p "APC RBC18 APC Replacement Battery Cartridge 18" at bounding box center [130, 416] width 83 height 28
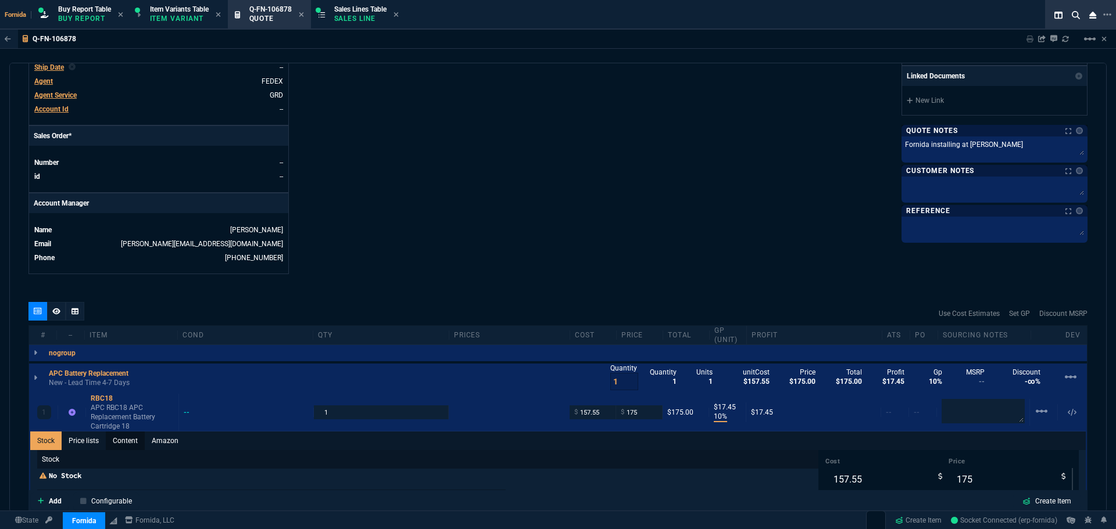
click at [116, 439] on link "Content" at bounding box center [125, 441] width 39 height 19
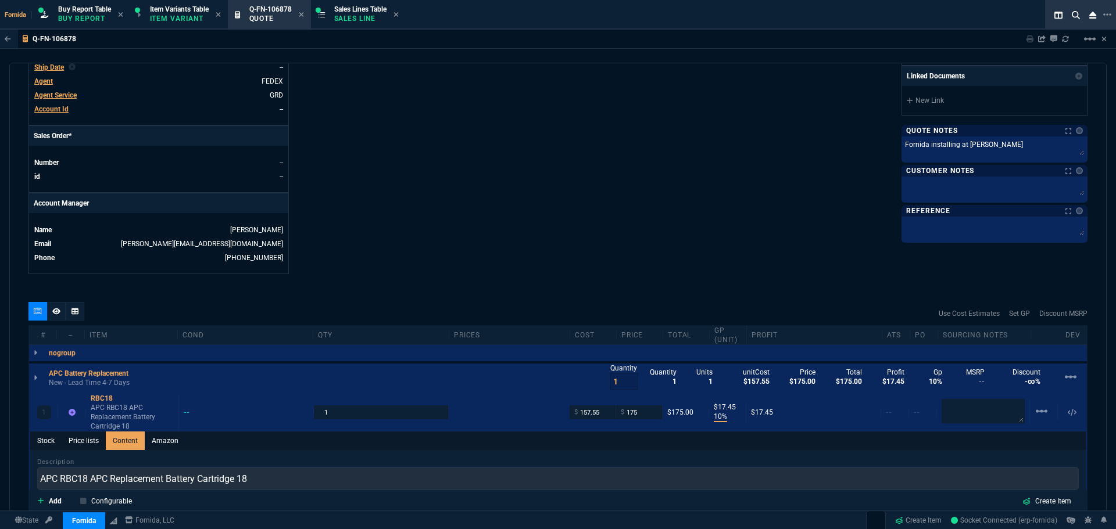
scroll to position [0, 0]
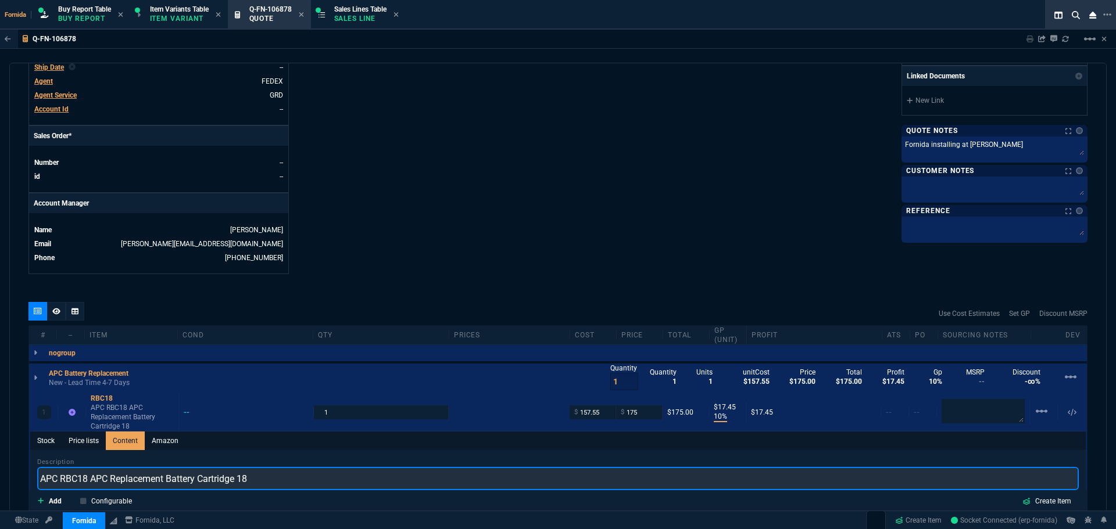
click at [98, 476] on input "APC RBC18 APC Replacement Battery Cartridge 18" at bounding box center [557, 478] width 1041 height 23
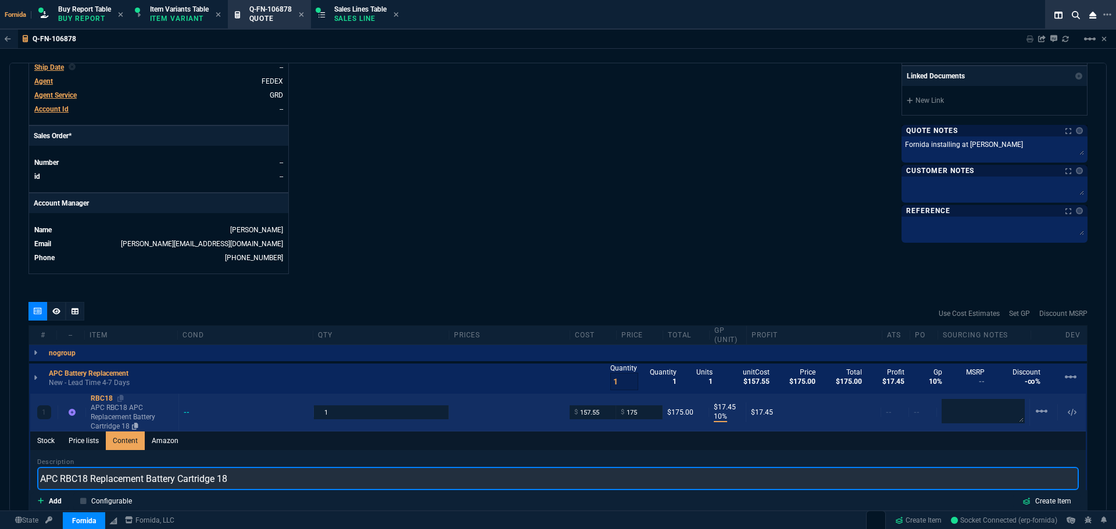
type input "APC RBC18 Replacement Battery Cartridge 18"
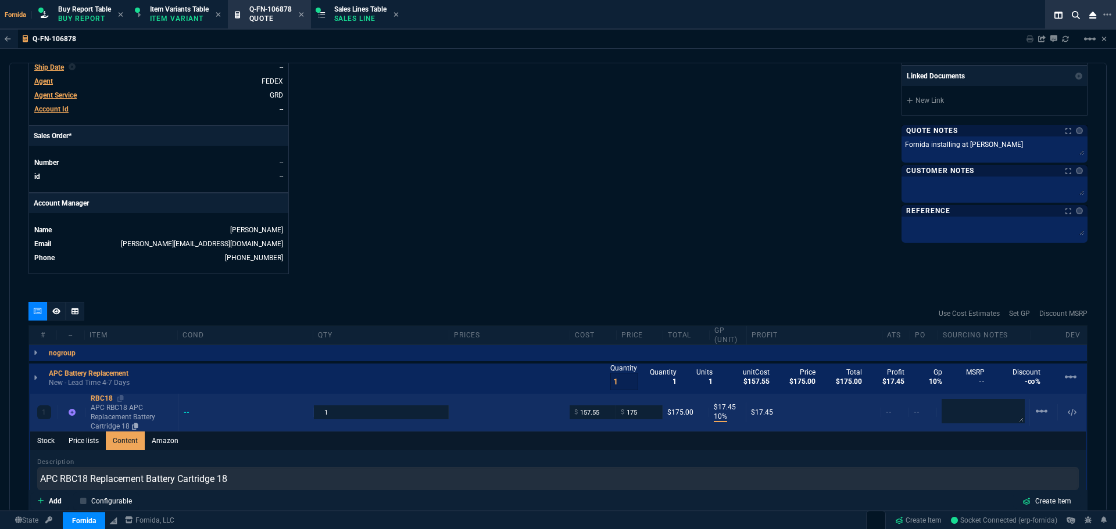
click at [107, 404] on p "APC RBC18 APC Replacement Battery Cartridge 18" at bounding box center [132, 417] width 83 height 28
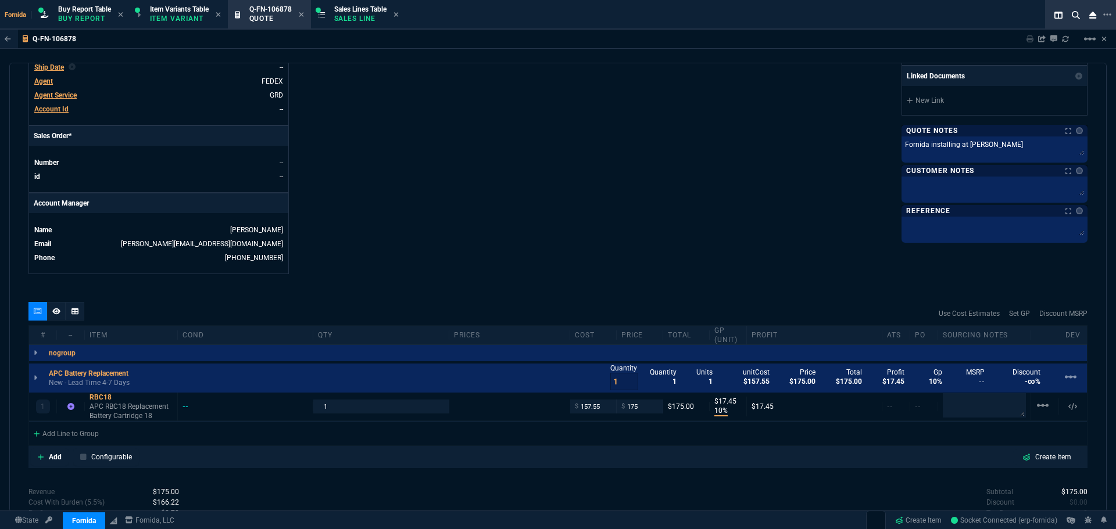
click at [60, 313] on div at bounding box center [56, 311] width 19 height 19
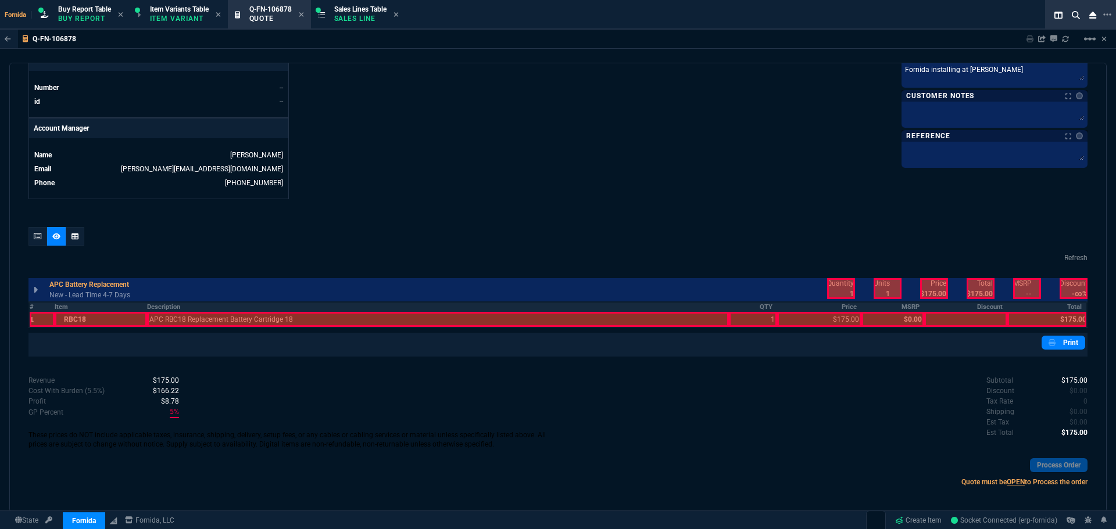
scroll to position [514, 0]
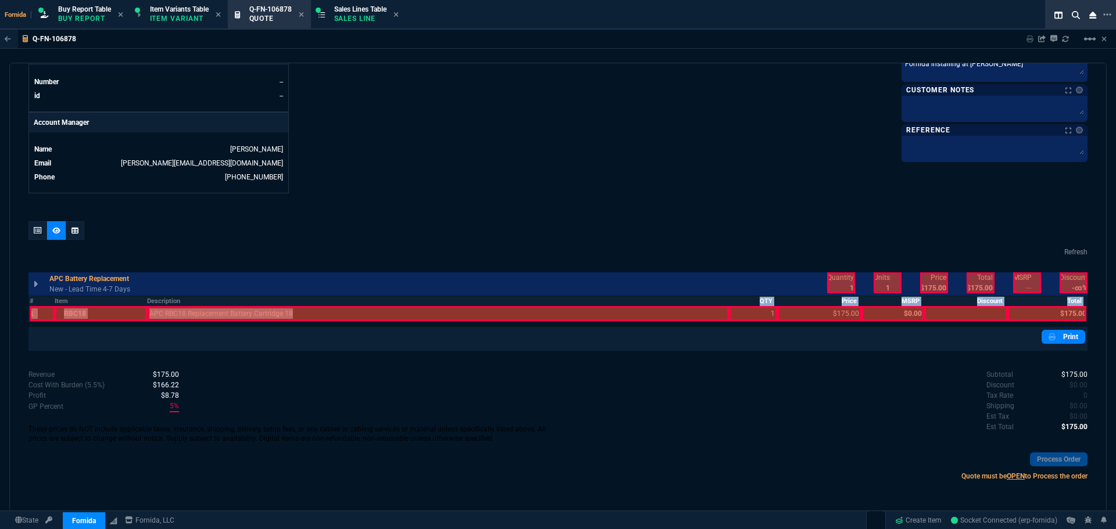
click at [268, 312] on table "# Item Description QTY Price MSRP Discount Total 1 RBC18 APC RBC18 Replacement …" at bounding box center [557, 309] width 1059 height 27
click at [647, 318] on div at bounding box center [438, 313] width 582 height 15
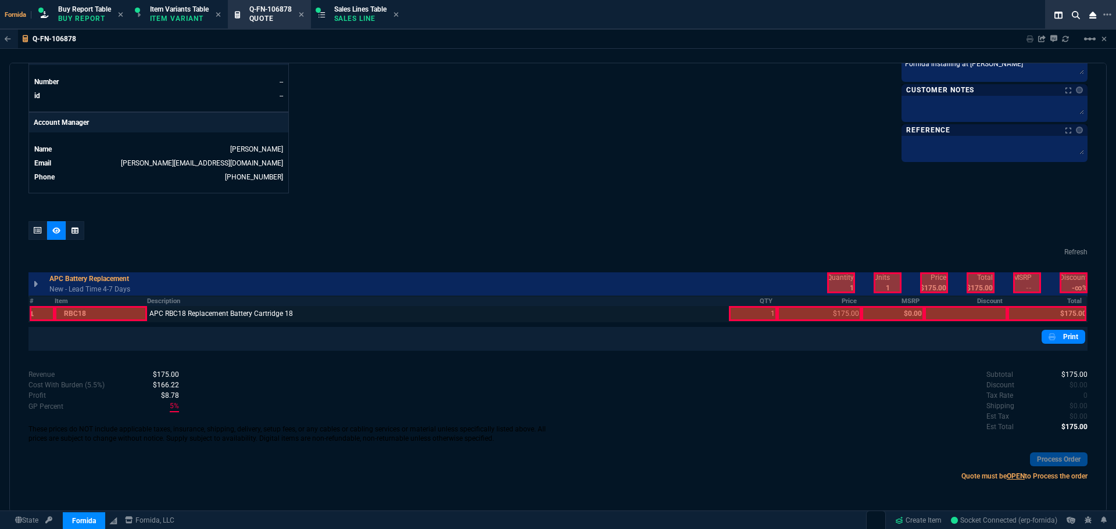
click at [742, 310] on div at bounding box center [753, 313] width 48 height 15
click at [827, 315] on div at bounding box center [819, 313] width 85 height 15
click at [833, 285] on div at bounding box center [841, 283] width 28 height 21
drag, startPoint x: 923, startPoint y: 284, endPoint x: 980, endPoint y: 285, distance: 56.4
click at [925, 284] on div at bounding box center [934, 283] width 28 height 21
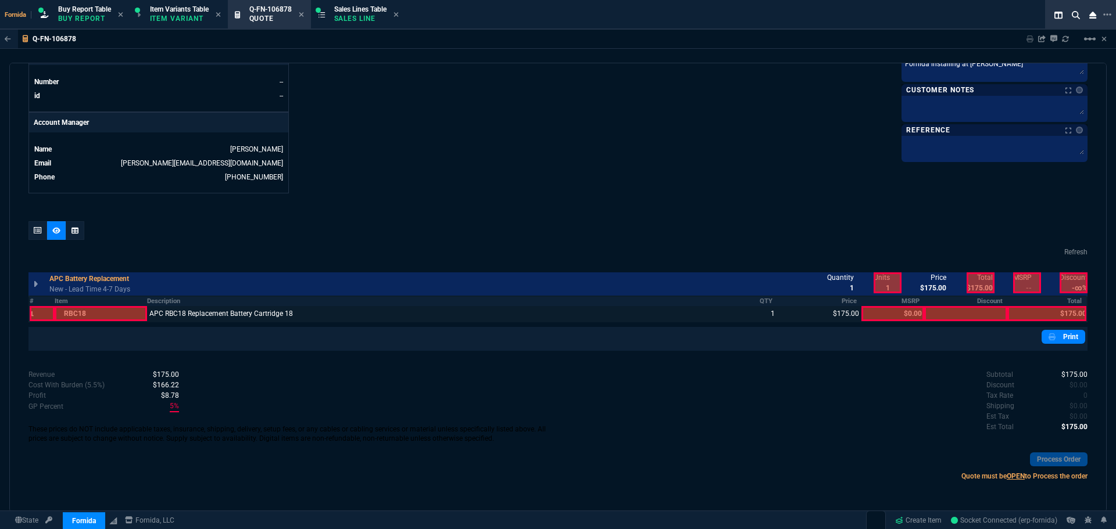
click at [984, 284] on div at bounding box center [980, 283] width 28 height 21
click at [1048, 307] on div at bounding box center [1046, 313] width 79 height 15
click at [28, 237] on div at bounding box center [37, 230] width 19 height 19
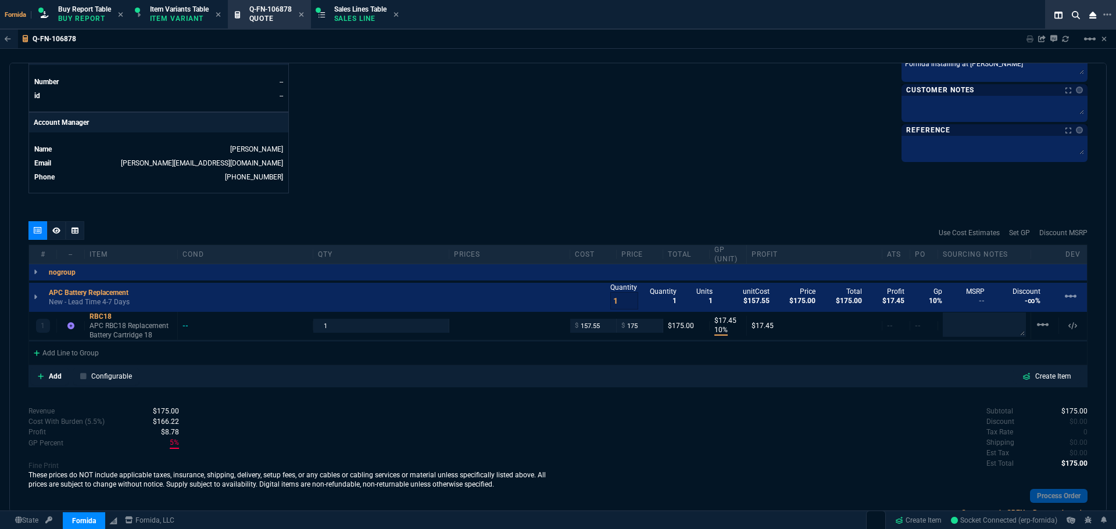
type input "10"
type input "17"
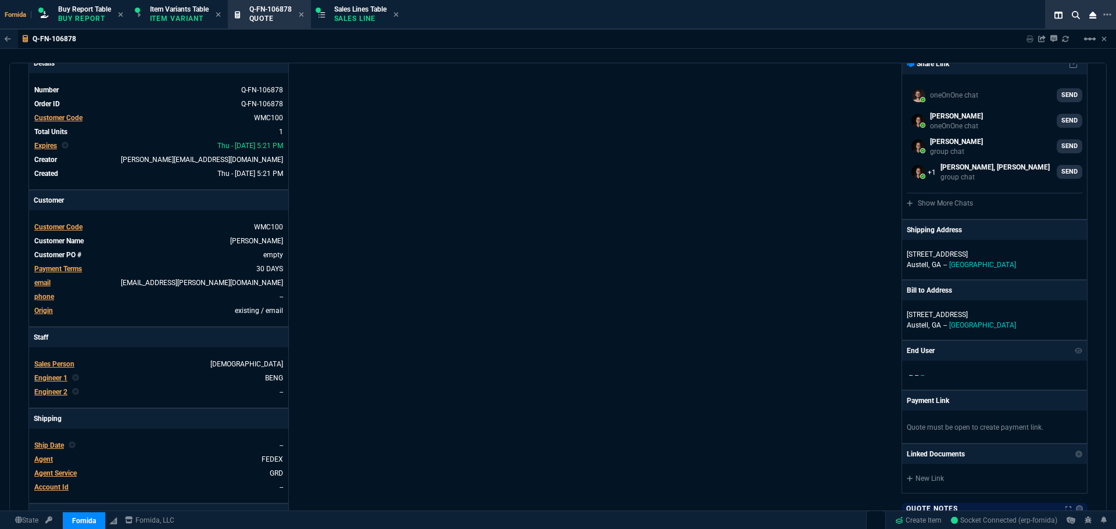
scroll to position [0, 0]
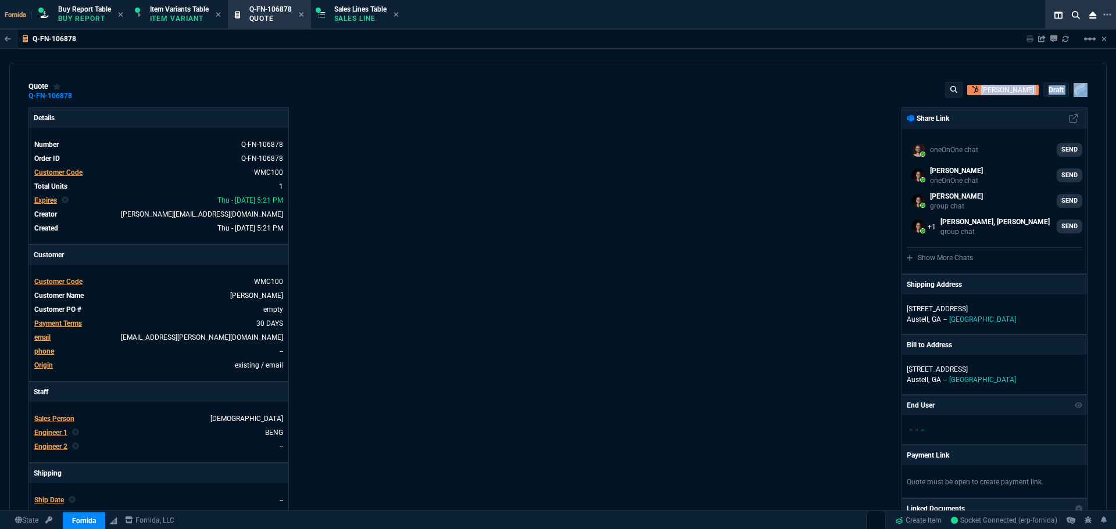
click at [83, 101] on div "quote Q-FN-106878 [PERSON_NAME] draft Fornida, LLC [STREET_ADDRESS] Details Num…" at bounding box center [557, 288] width 1097 height 450
click at [80, 97] on icon at bounding box center [80, 95] width 6 height 7
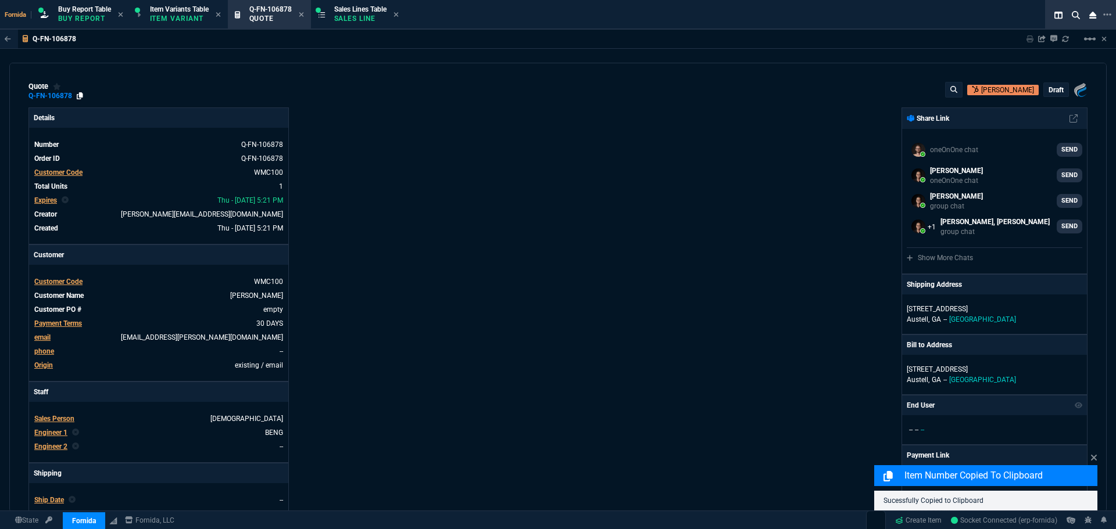
click at [79, 97] on icon at bounding box center [80, 95] width 6 height 7
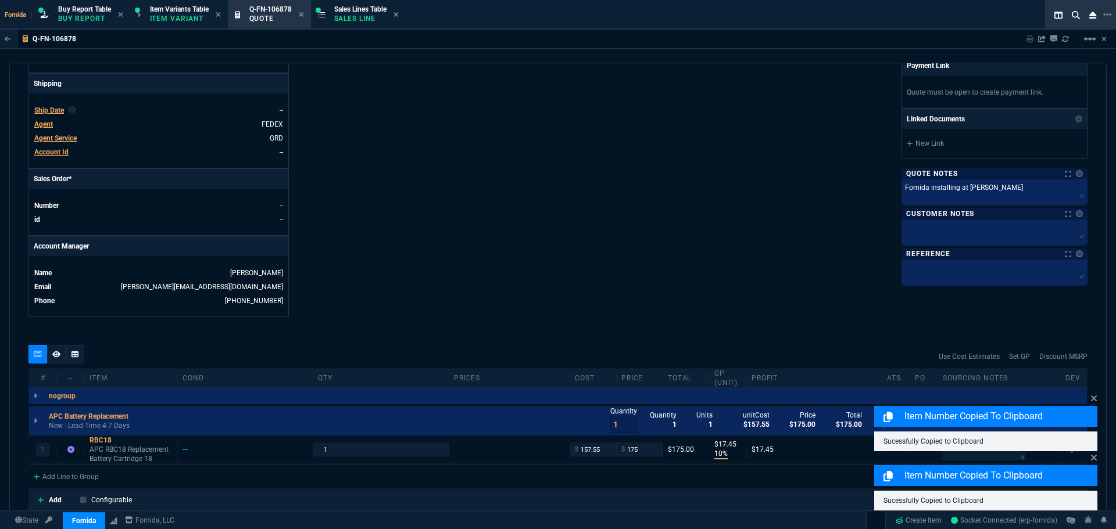
scroll to position [523, 0]
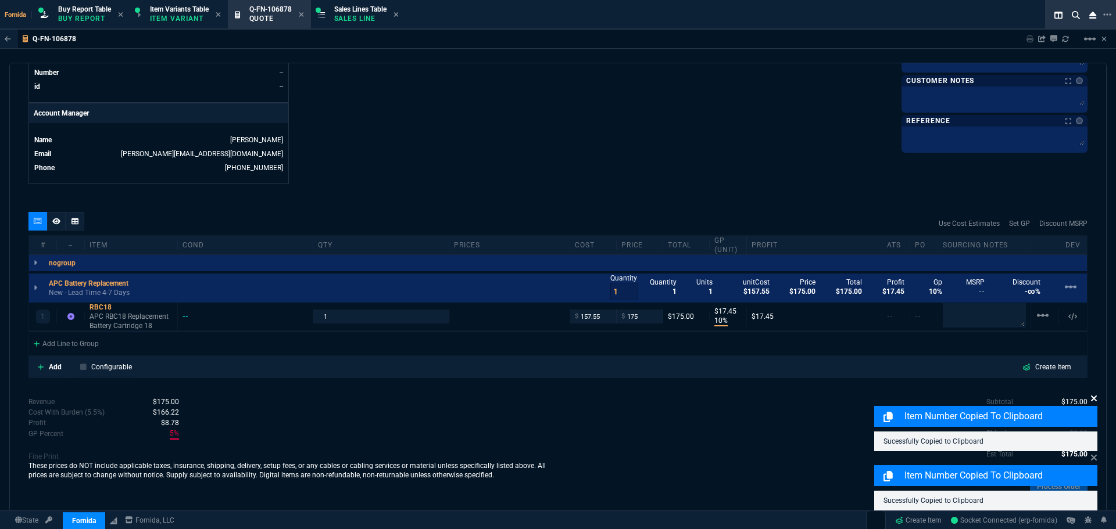
click at [1091, 397] on icon at bounding box center [1093, 398] width 7 height 9
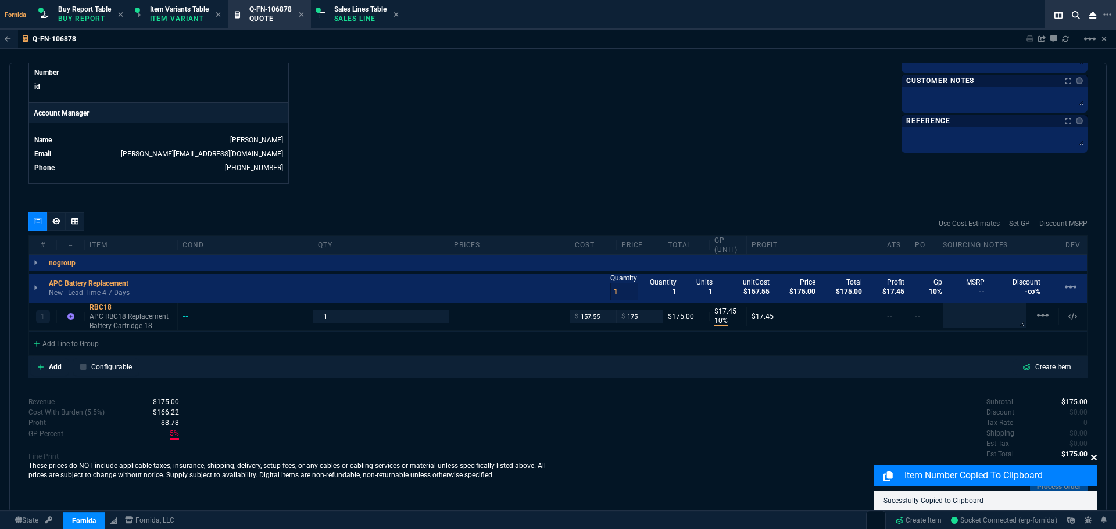
click at [1095, 463] on fa-icon at bounding box center [1093, 458] width 7 height 11
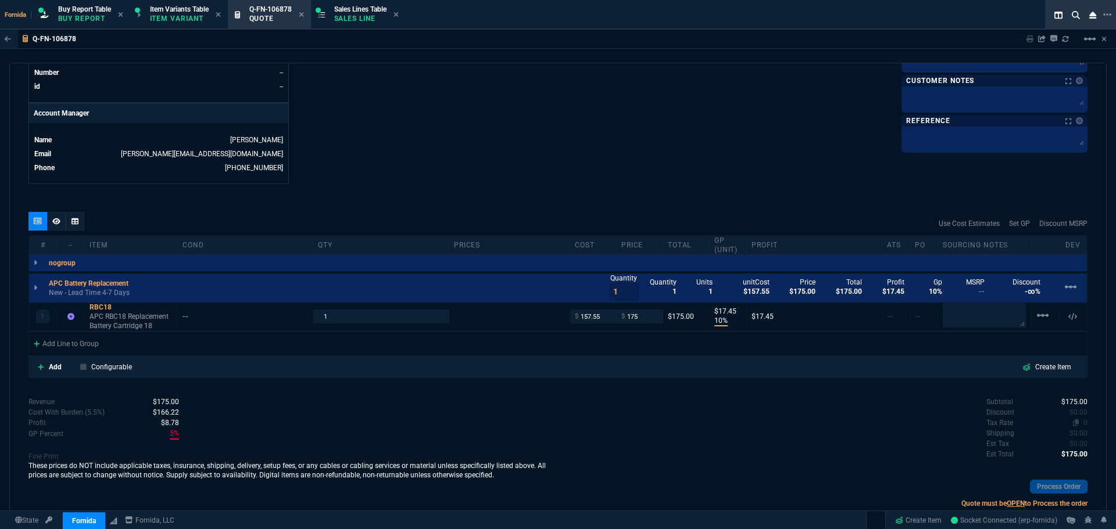
click at [1083, 424] on span "0" at bounding box center [1085, 423] width 4 height 8
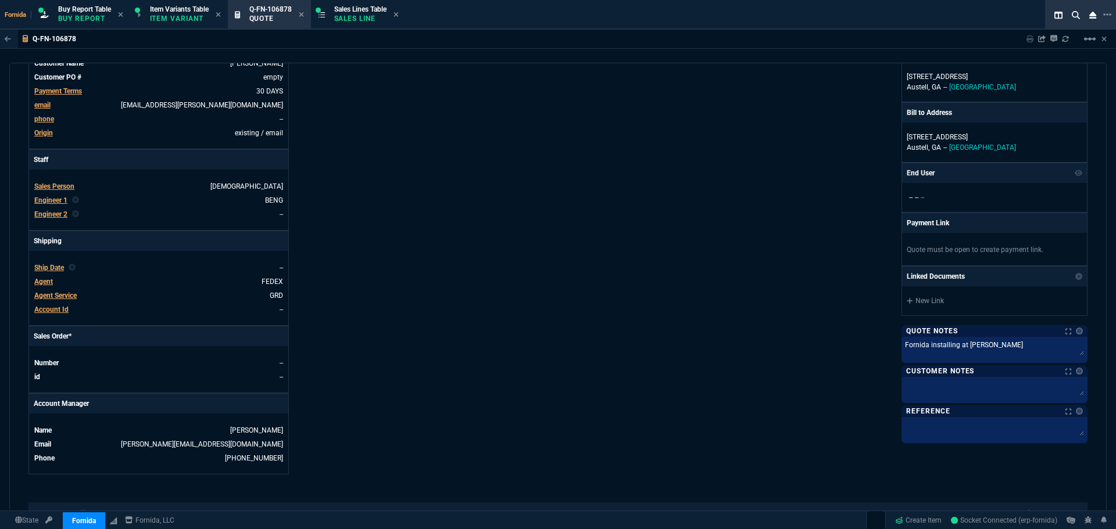
scroll to position [0, 0]
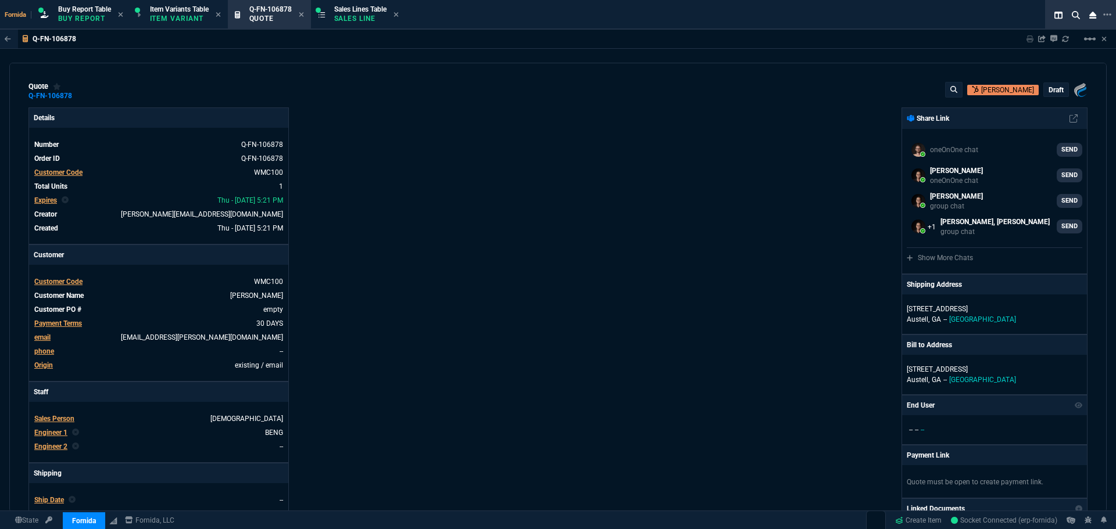
click at [1049, 96] on div "draft" at bounding box center [1056, 89] width 24 height 13
click at [1049, 92] on p "draft" at bounding box center [1055, 89] width 15 height 9
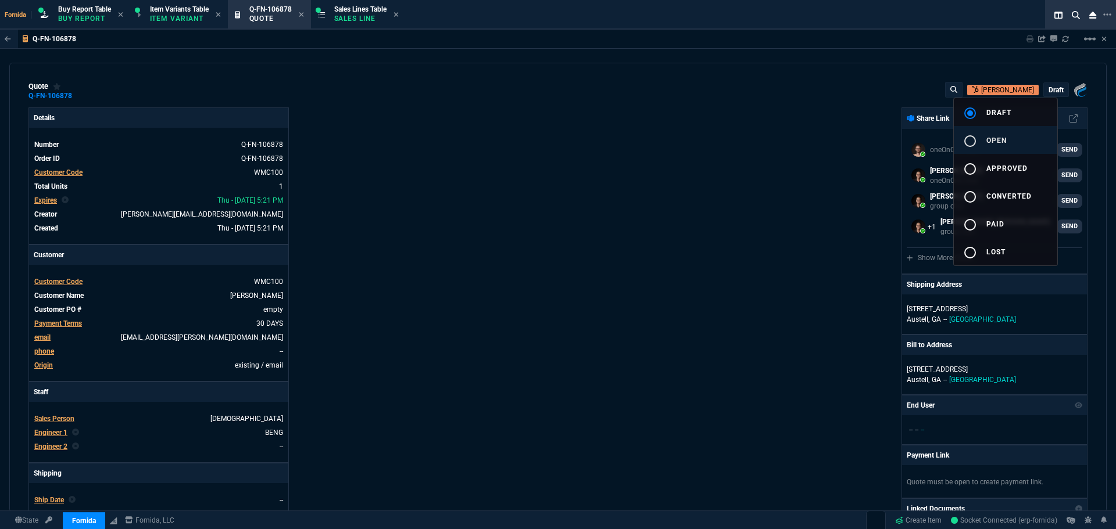
click at [1021, 138] on button "radio_button_unchecked open" at bounding box center [1005, 140] width 103 height 28
drag, startPoint x: 545, startPoint y: 169, endPoint x: 551, endPoint y: 169, distance: 6.4
click at [548, 169] on div at bounding box center [558, 264] width 1116 height 529
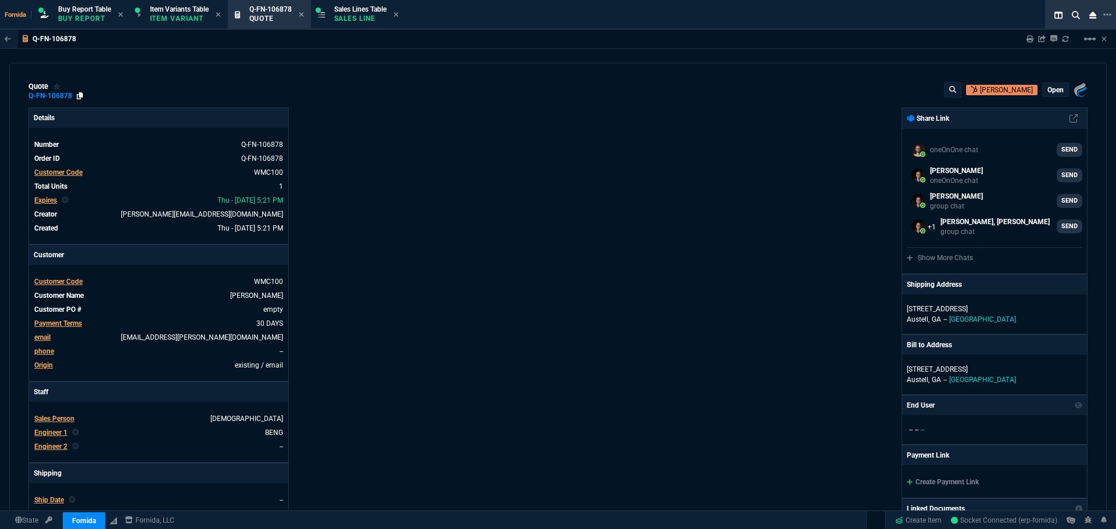
type input "10"
type input "17"
click at [77, 97] on icon at bounding box center [80, 95] width 6 height 7
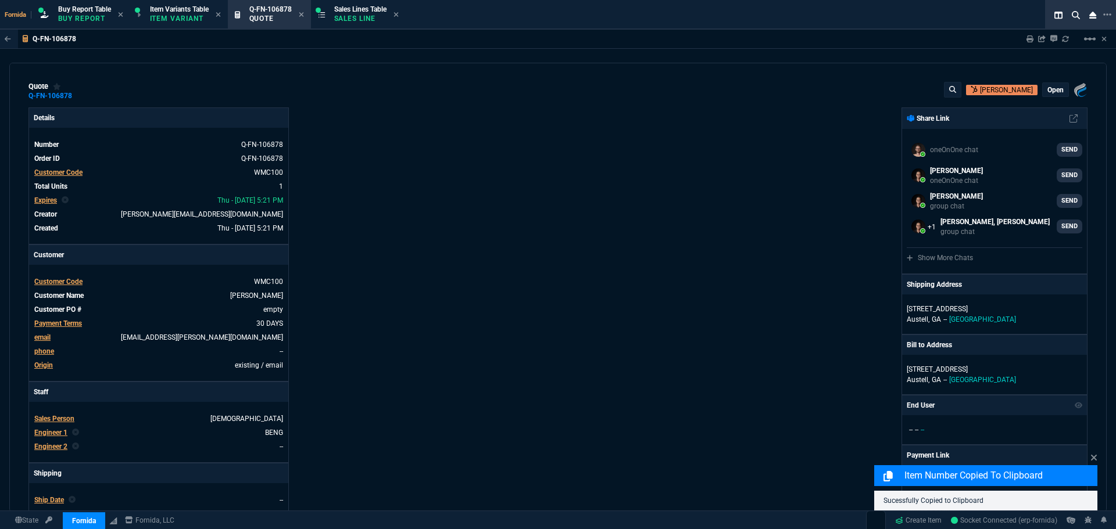
drag, startPoint x: 757, startPoint y: 88, endPoint x: 956, endPoint y: 81, distance: 199.4
click at [766, 88] on div "quote Q-FN-106878 [PERSON_NAME] open Fornida, LLC [STREET_ADDRESS]" at bounding box center [557, 91] width 1059 height 19
click at [1027, 40] on icon at bounding box center [1029, 38] width 7 height 7
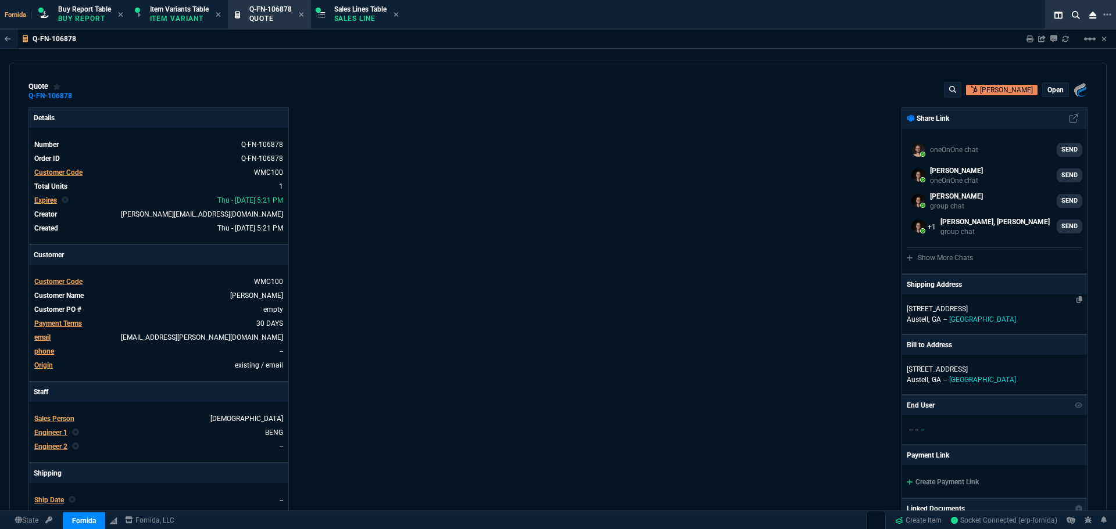
click at [941, 301] on div "[STREET_ADDRESS]" at bounding box center [994, 315] width 185 height 40
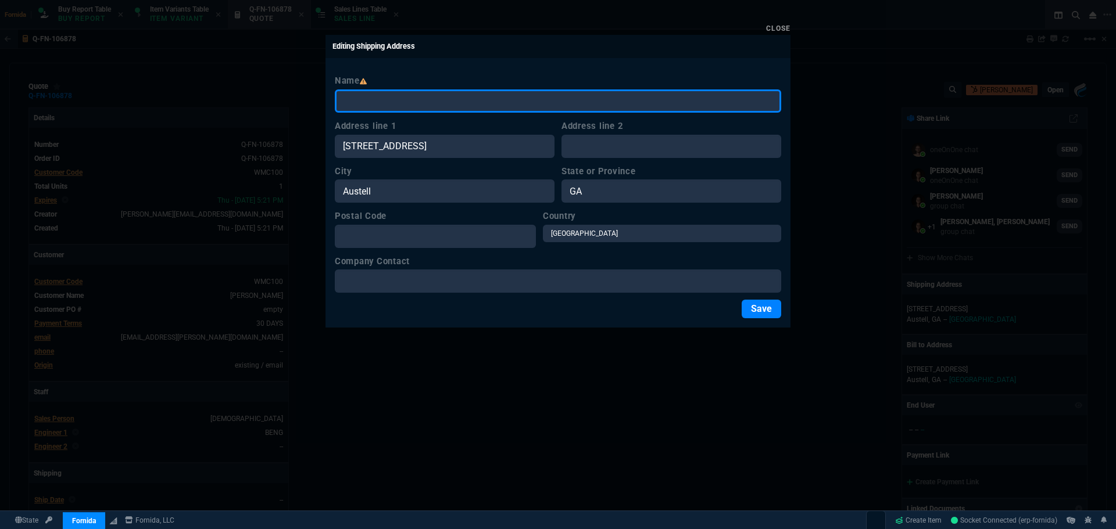
click at [479, 101] on input "Name" at bounding box center [558, 100] width 446 height 23
type input "T"
type input "Plano Office"
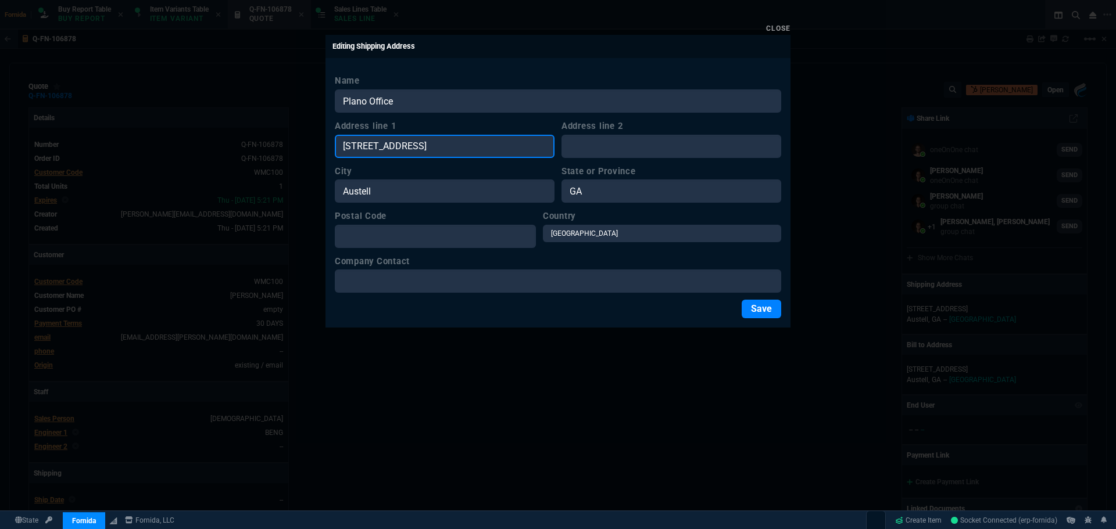
click at [472, 149] on input "[STREET_ADDRESS]" at bounding box center [445, 146] width 220 height 23
paste input "Plano Office"
type input "Plano Office"
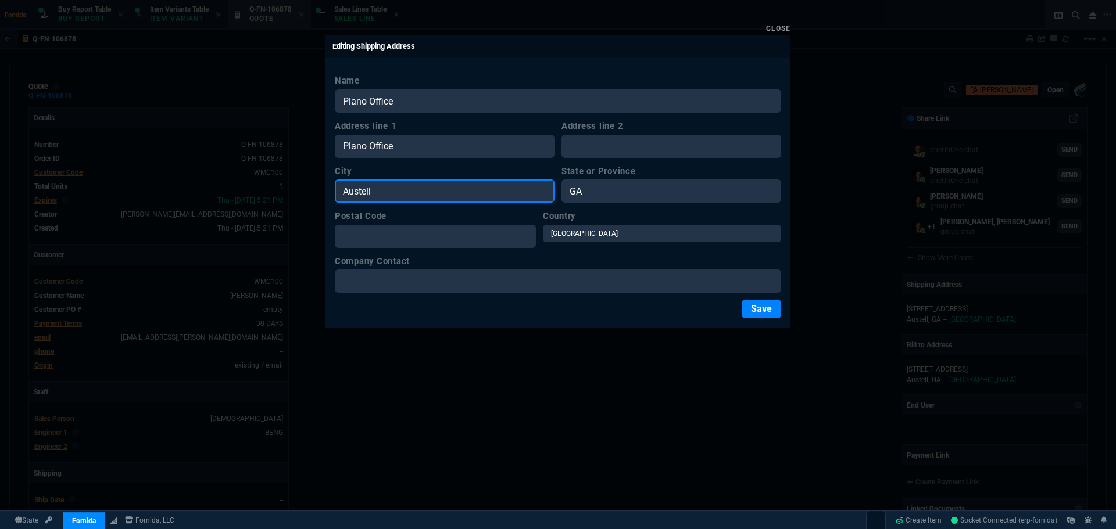
click at [480, 195] on input "Austell" at bounding box center [445, 191] width 220 height 23
drag, startPoint x: 303, startPoint y: 195, endPoint x: 571, endPoint y: 209, distance: 268.3
click at [277, 195] on div "Close Editing Shipping Address Name Plano Office Address line 1 Plano Office Ad…" at bounding box center [558, 264] width 1116 height 529
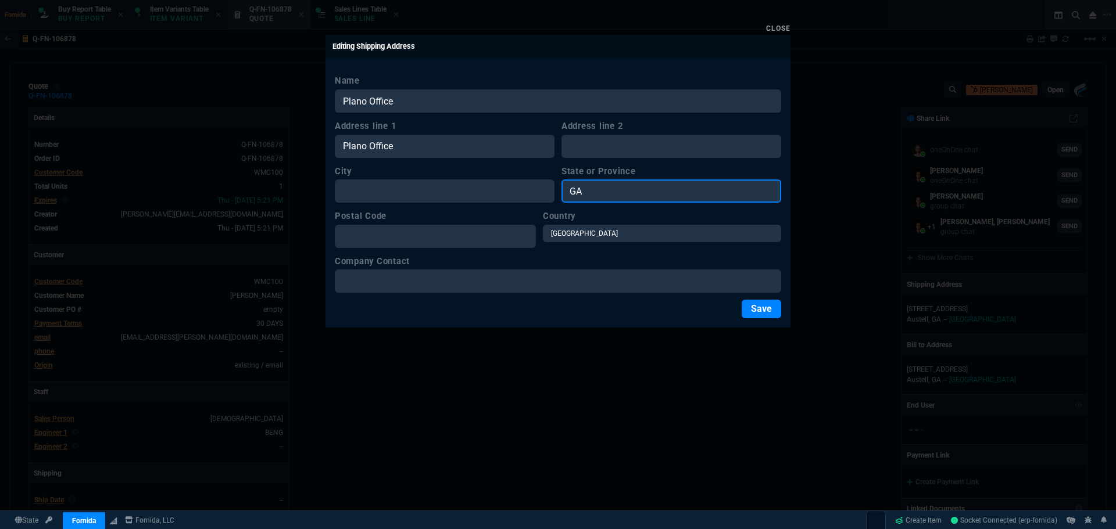
click at [508, 198] on div "City State or [GEOGRAPHIC_DATA]" at bounding box center [558, 184] width 446 height 38
click at [771, 311] on button "Save" at bounding box center [761, 309] width 40 height 19
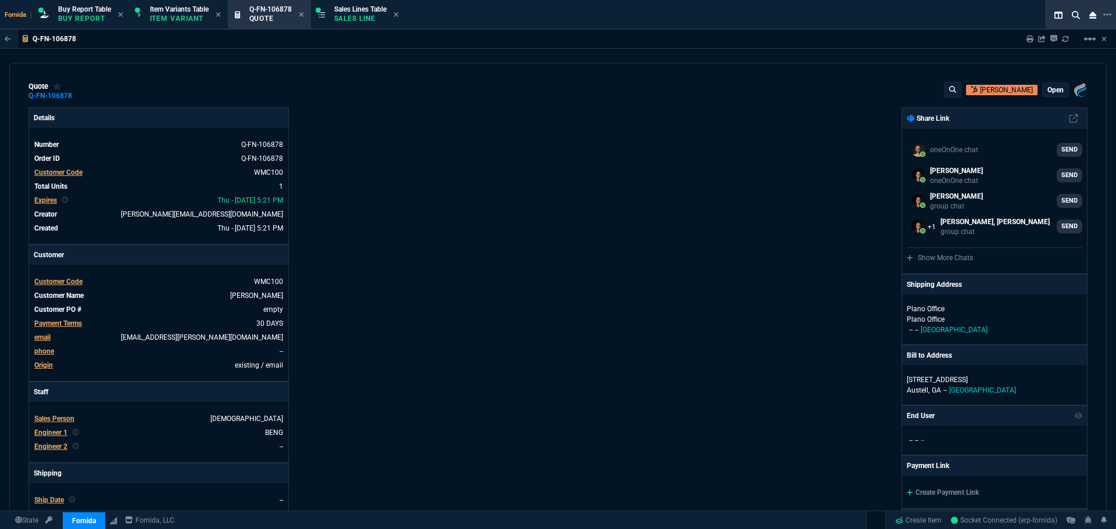
drag, startPoint x: 1047, startPoint y: 101, endPoint x: 1042, endPoint y: 85, distance: 16.5
click at [1046, 99] on div "quote Q-FN-106878 [PERSON_NAME] open Fornida, LLC [STREET_ADDRESS] Details Numb…" at bounding box center [557, 288] width 1097 height 450
click at [1047, 85] on p "open" at bounding box center [1055, 89] width 16 height 9
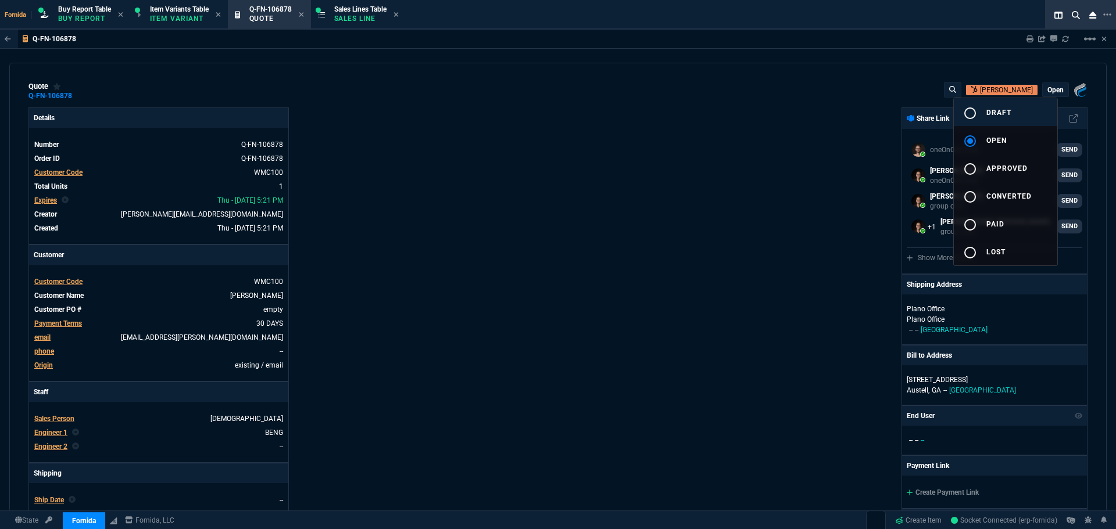
click at [1018, 120] on button "radio_button_unchecked draft" at bounding box center [1005, 112] width 103 height 28
click at [702, 159] on div at bounding box center [558, 264] width 1116 height 529
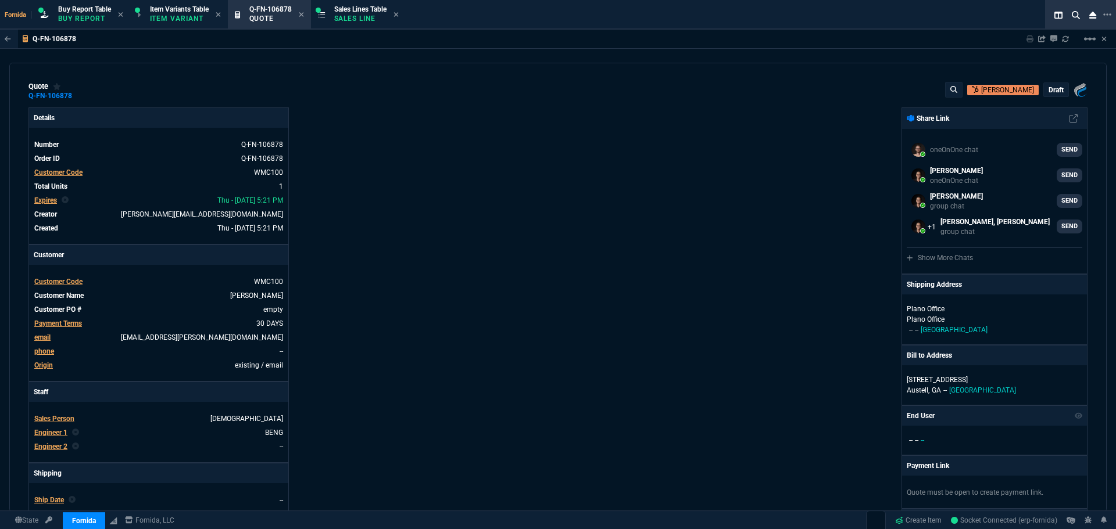
type input "10"
type input "17"
click at [410, 230] on div "Details Number Q-FN-106878 Order ID Q-FN-106878 Customer Code WMC100 Total Unit…" at bounding box center [292, 408] width 529 height 600
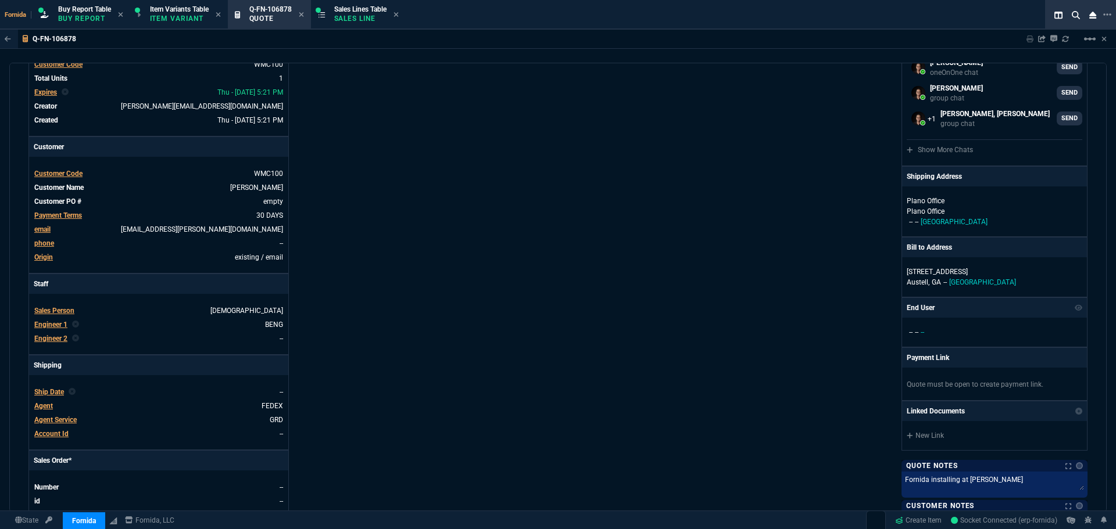
scroll to position [174, 0]
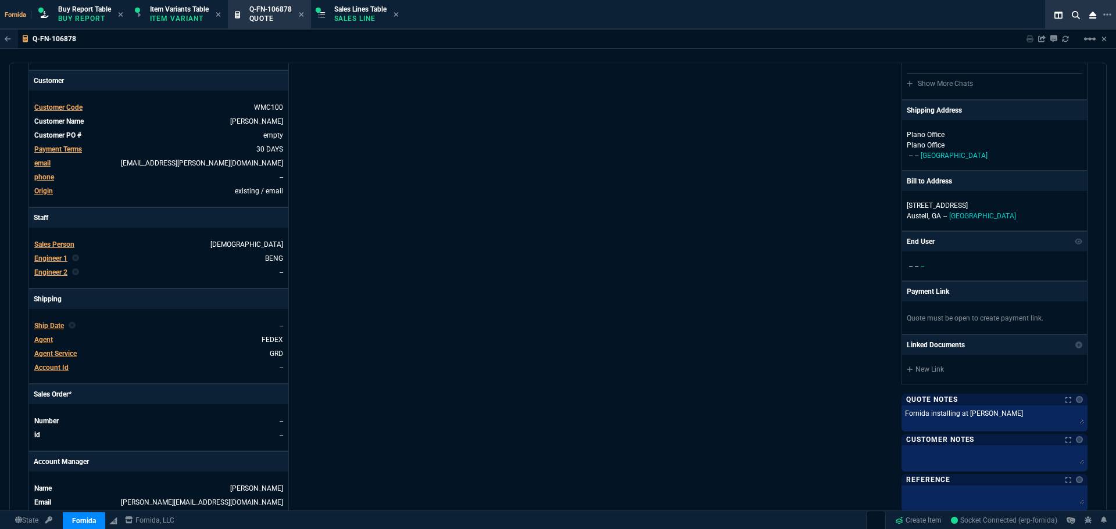
click at [45, 353] on span "Agent Service" at bounding box center [55, 354] width 42 height 8
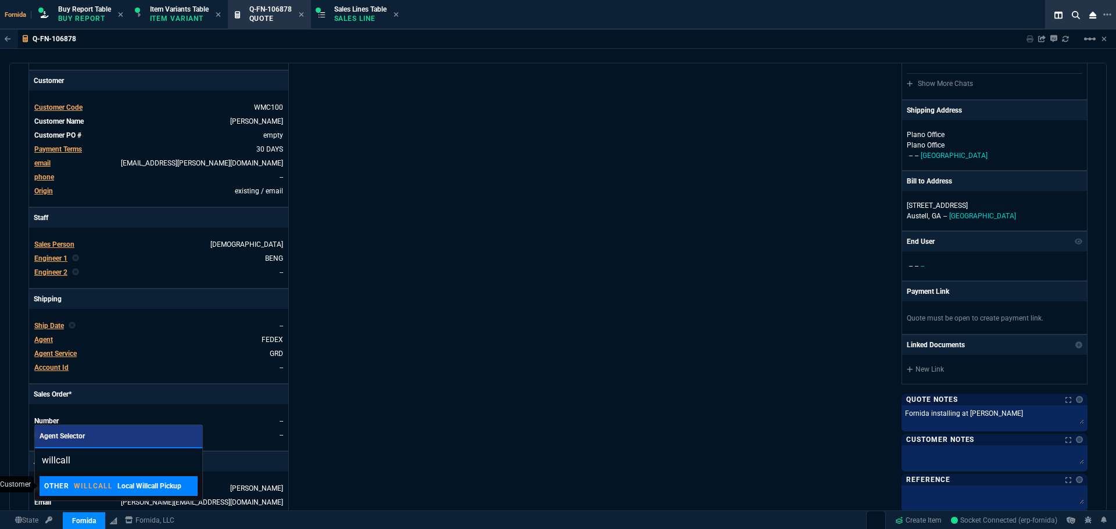
type input "willcall"
click at [92, 489] on p "WILLCALL" at bounding box center [93, 486] width 39 height 9
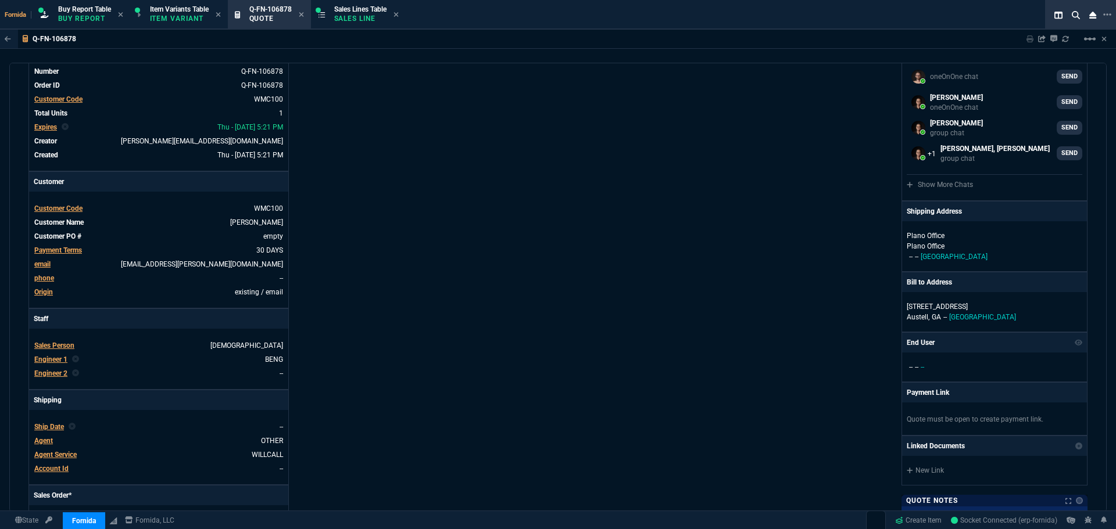
scroll to position [0, 0]
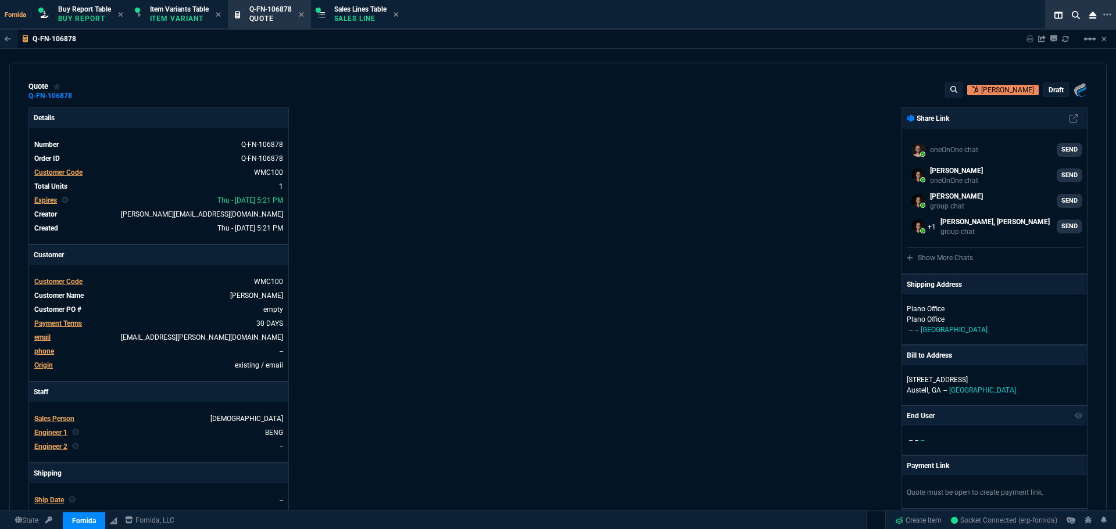
click at [1051, 90] on p "draft" at bounding box center [1055, 89] width 15 height 9
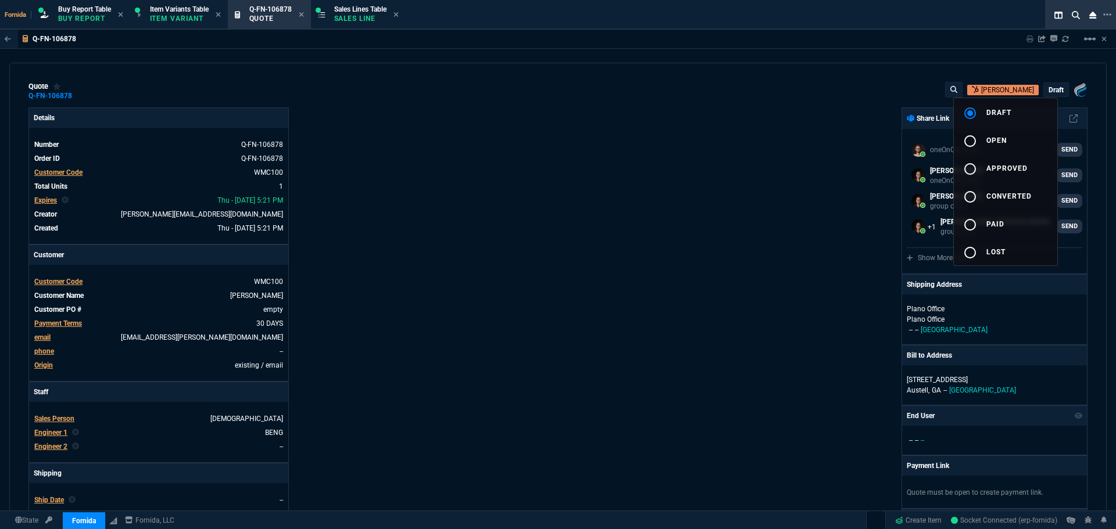
drag, startPoint x: 1031, startPoint y: 143, endPoint x: 862, endPoint y: 153, distance: 170.0
click at [1031, 143] on button "radio_button_unchecked open" at bounding box center [1005, 140] width 103 height 28
drag, startPoint x: 716, startPoint y: 171, endPoint x: 705, endPoint y: 171, distance: 10.5
click at [715, 171] on div at bounding box center [558, 264] width 1116 height 529
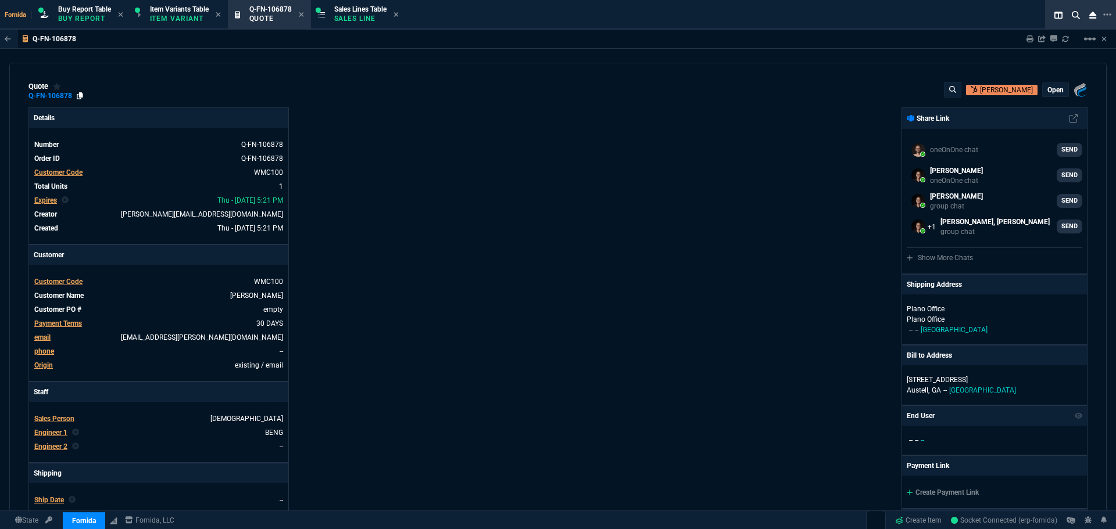
type input "10"
type input "17"
click at [77, 94] on icon at bounding box center [80, 95] width 6 height 7
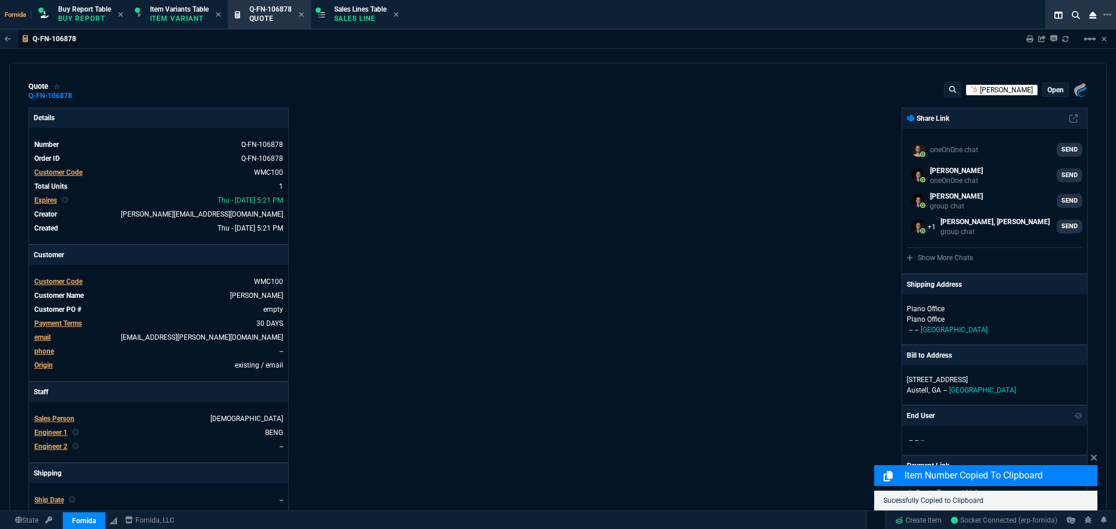
drag, startPoint x: 732, startPoint y: 128, endPoint x: 984, endPoint y: 88, distance: 255.4
click at [734, 130] on div "Fornida, LLC [STREET_ADDRESS] Share Link oneOnOne chat SEND [PERSON_NAME] oneOn…" at bounding box center [822, 408] width 529 height 600
click at [1027, 40] on icon at bounding box center [1029, 38] width 7 height 7
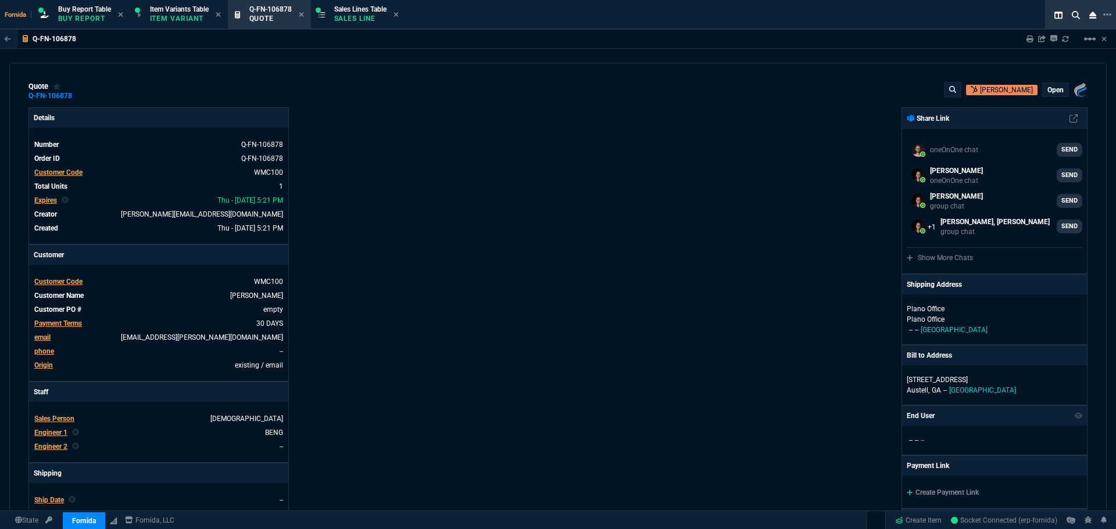
click at [522, 388] on div "Details Number Q-FN-106878 Order ID Q-FN-106878 Customer Code WMC100 Total Unit…" at bounding box center [292, 408] width 529 height 600
drag, startPoint x: 1031, startPoint y: 39, endPoint x: 965, endPoint y: 45, distance: 66.5
click at [1031, 39] on icon at bounding box center [1029, 38] width 7 height 7
type input "10"
type input "17"
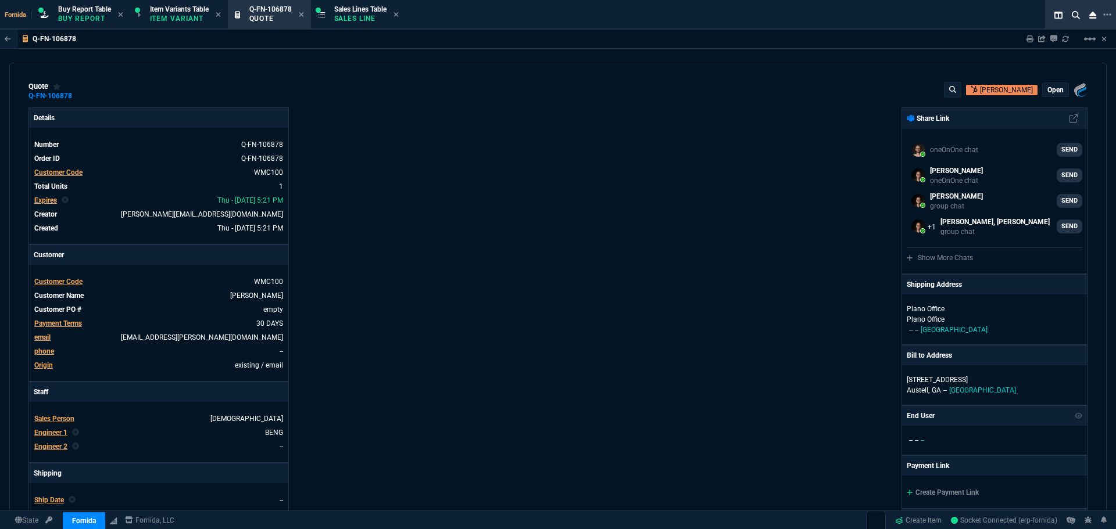
click at [393, 92] on div "quote Q-FN-106878 [PERSON_NAME] open Fornida, LLC [STREET_ADDRESS]" at bounding box center [557, 91] width 1059 height 19
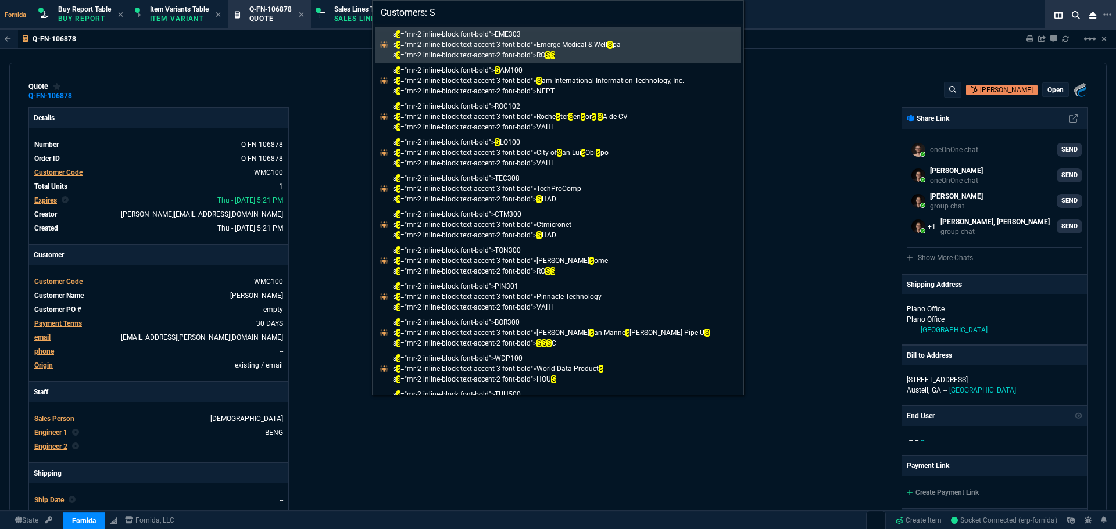
type input "Customers: S"
click at [339, 81] on div "Customers: S s s ="mr-2 inline-block font-bold">EME303 s s ="mr-2 inline-block …" at bounding box center [558, 264] width 1116 height 529
